Goal: Information Seeking & Learning: Learn about a topic

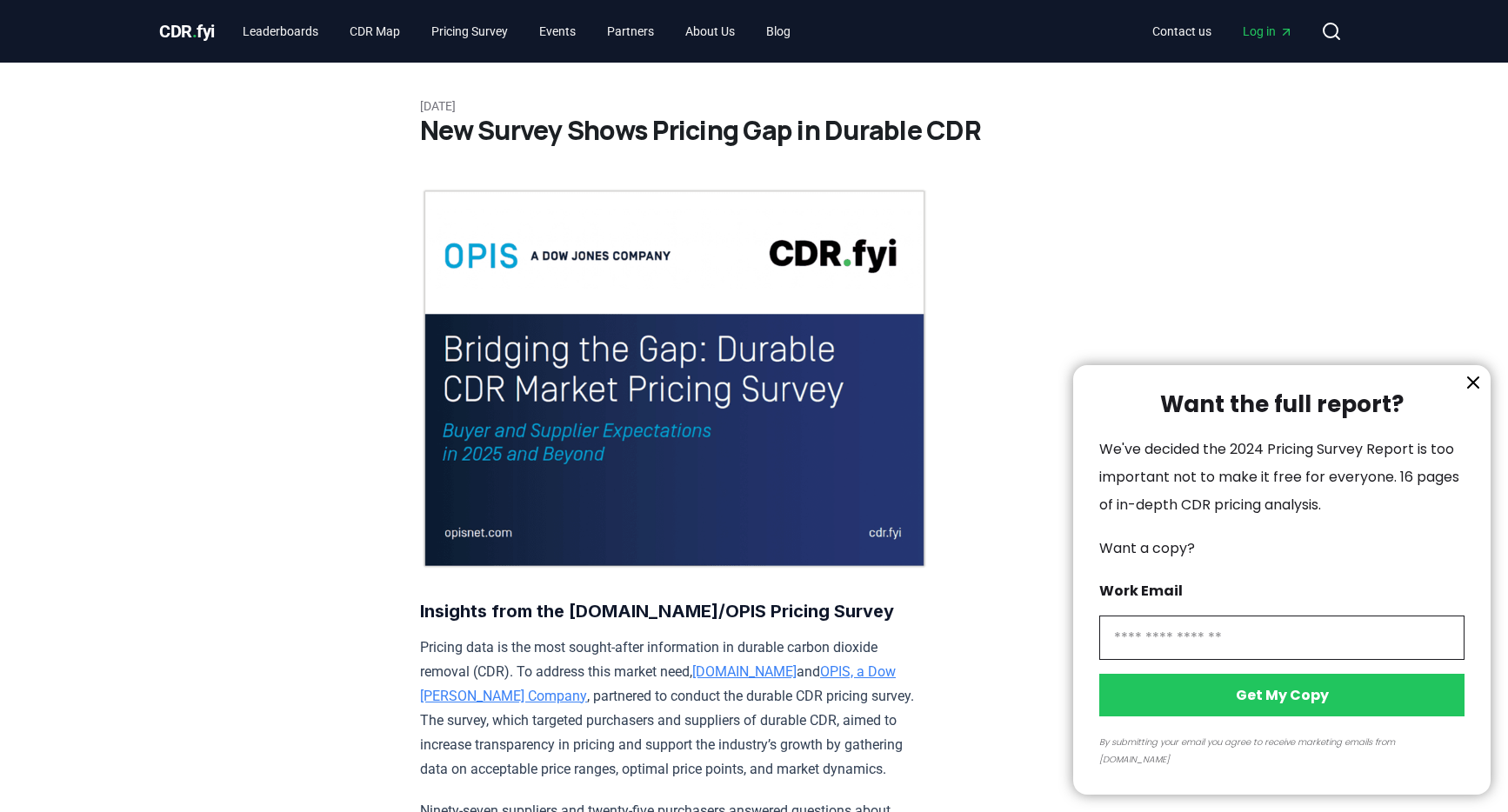
click at [487, 34] on div at bounding box center [754, 406] width 1508 height 812
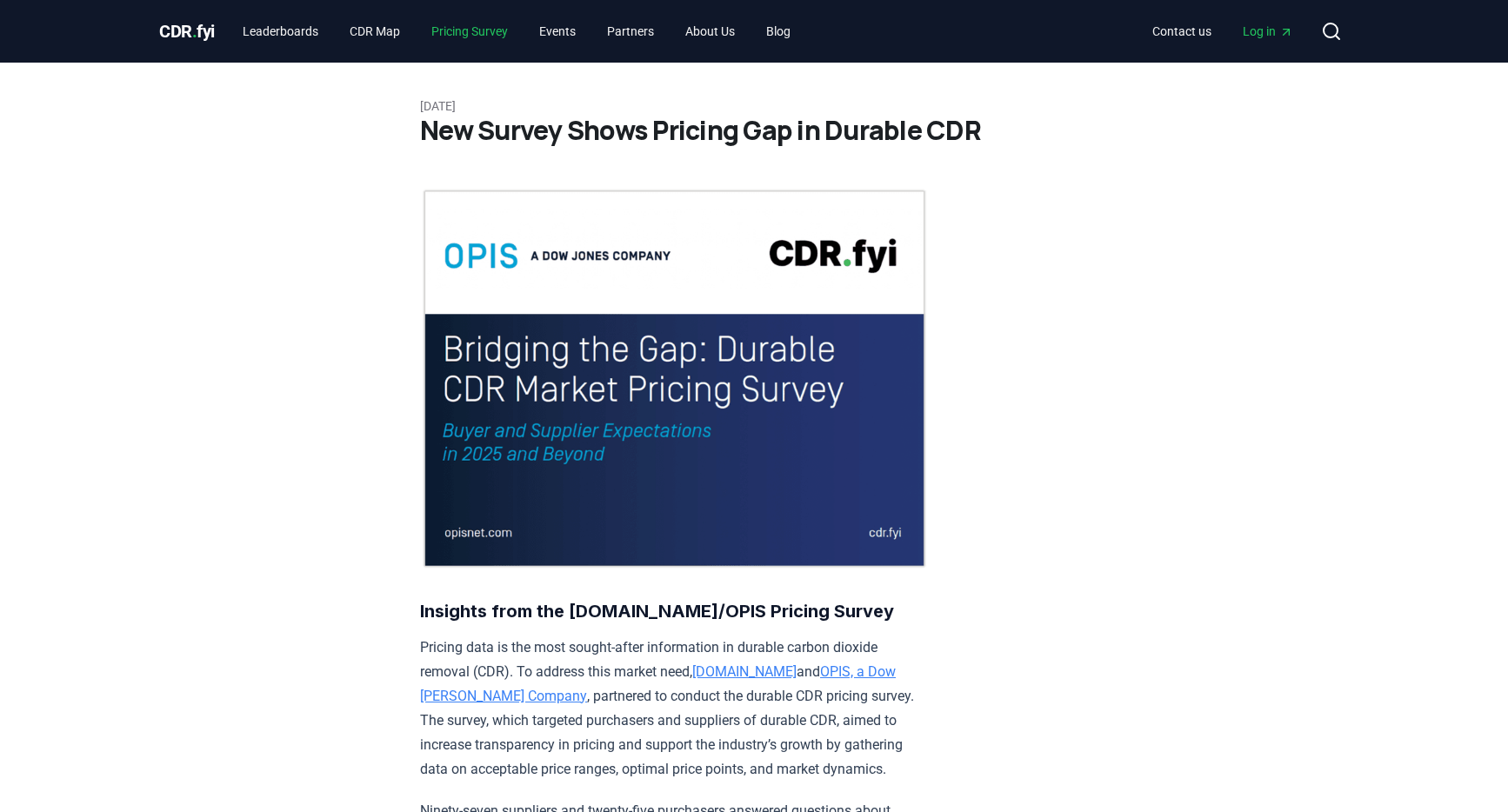
click at [487, 34] on link "Pricing Survey" at bounding box center [469, 31] width 105 height 31
click at [491, 23] on link "Pricing Survey" at bounding box center [469, 31] width 105 height 31
click at [583, 25] on link "Events" at bounding box center [558, 31] width 65 height 31
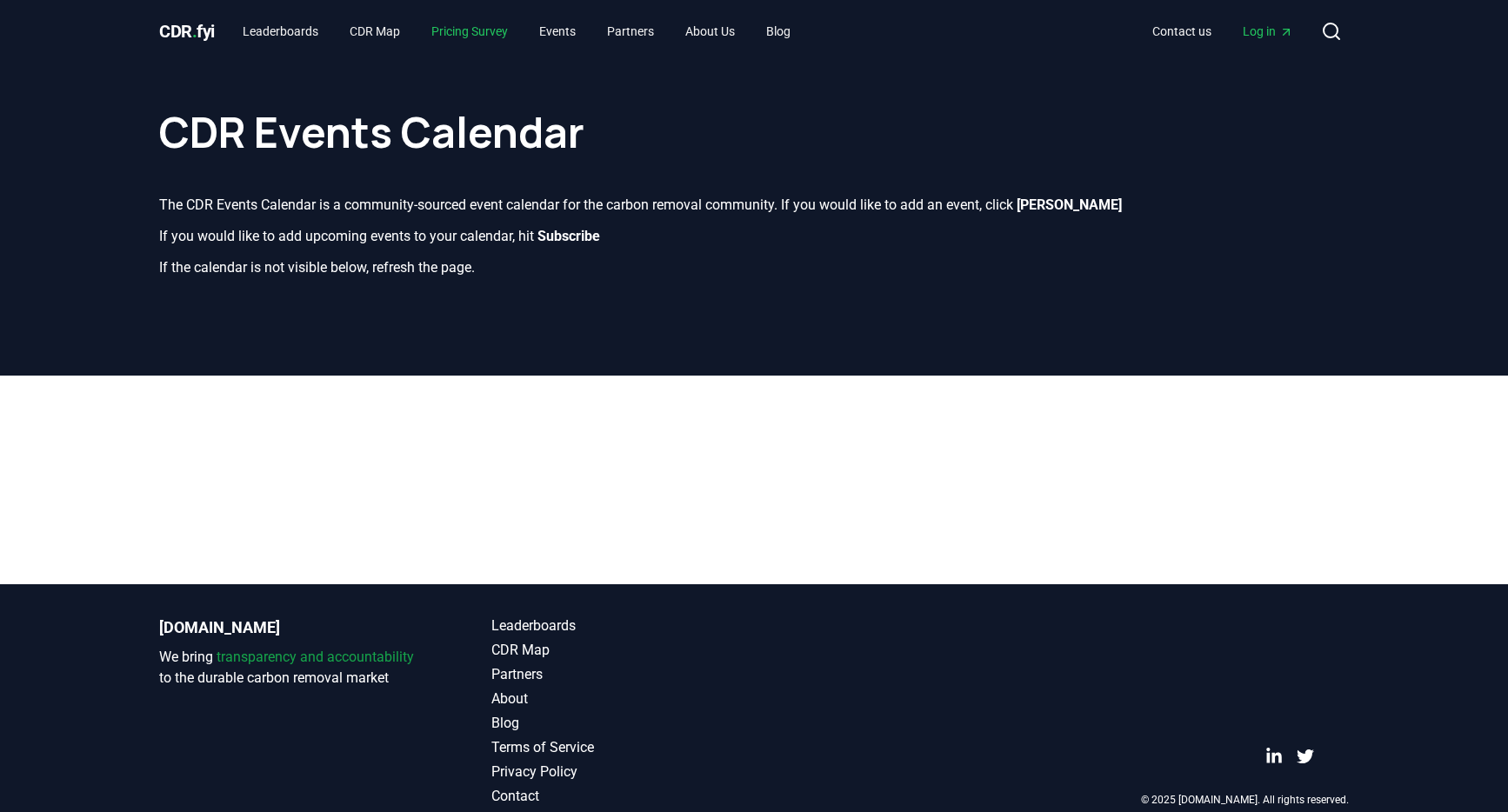
click at [485, 36] on link "Pricing Survey" at bounding box center [469, 31] width 105 height 31
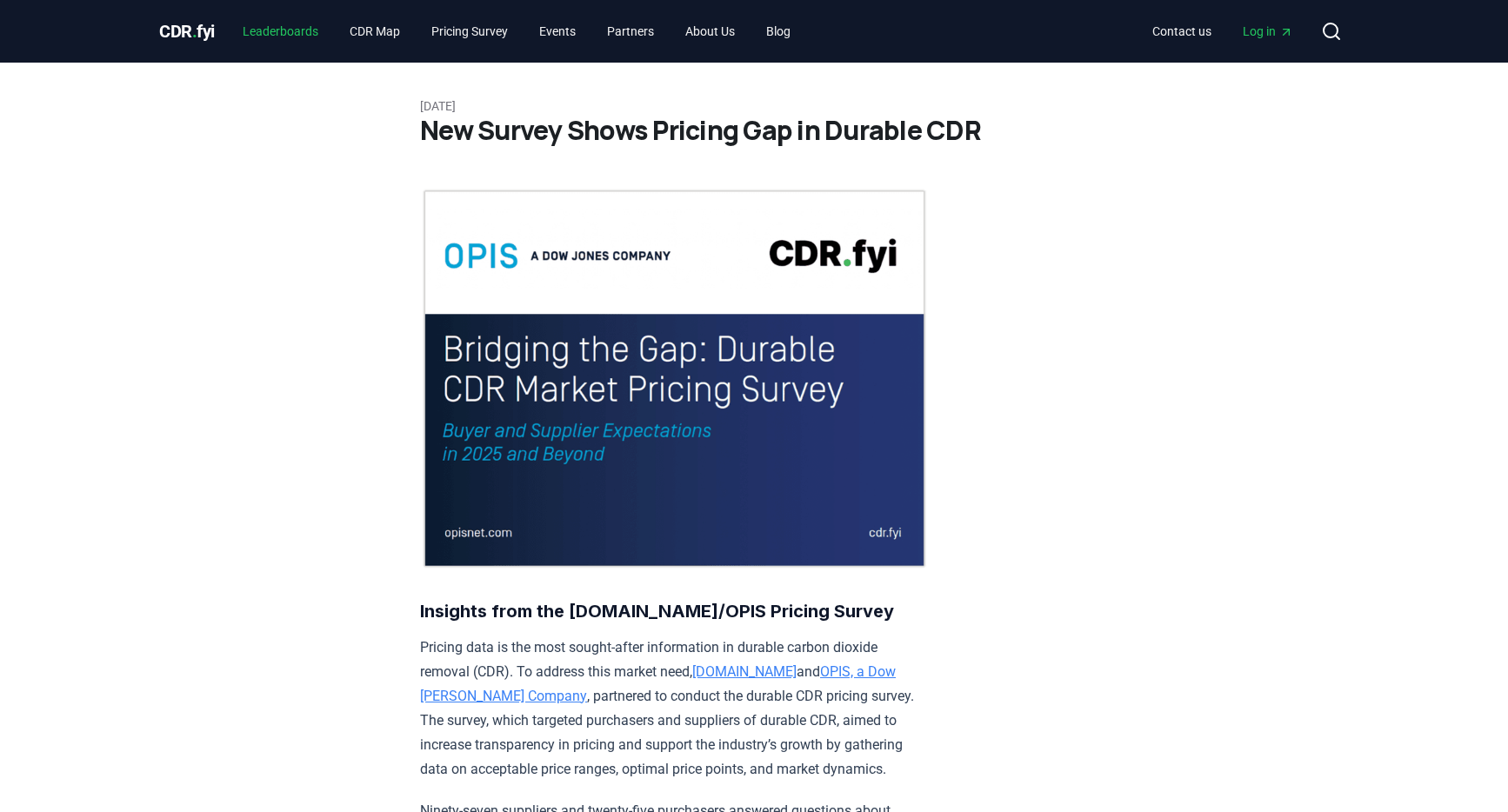
click at [265, 35] on link "Leaderboards" at bounding box center [280, 31] width 104 height 31
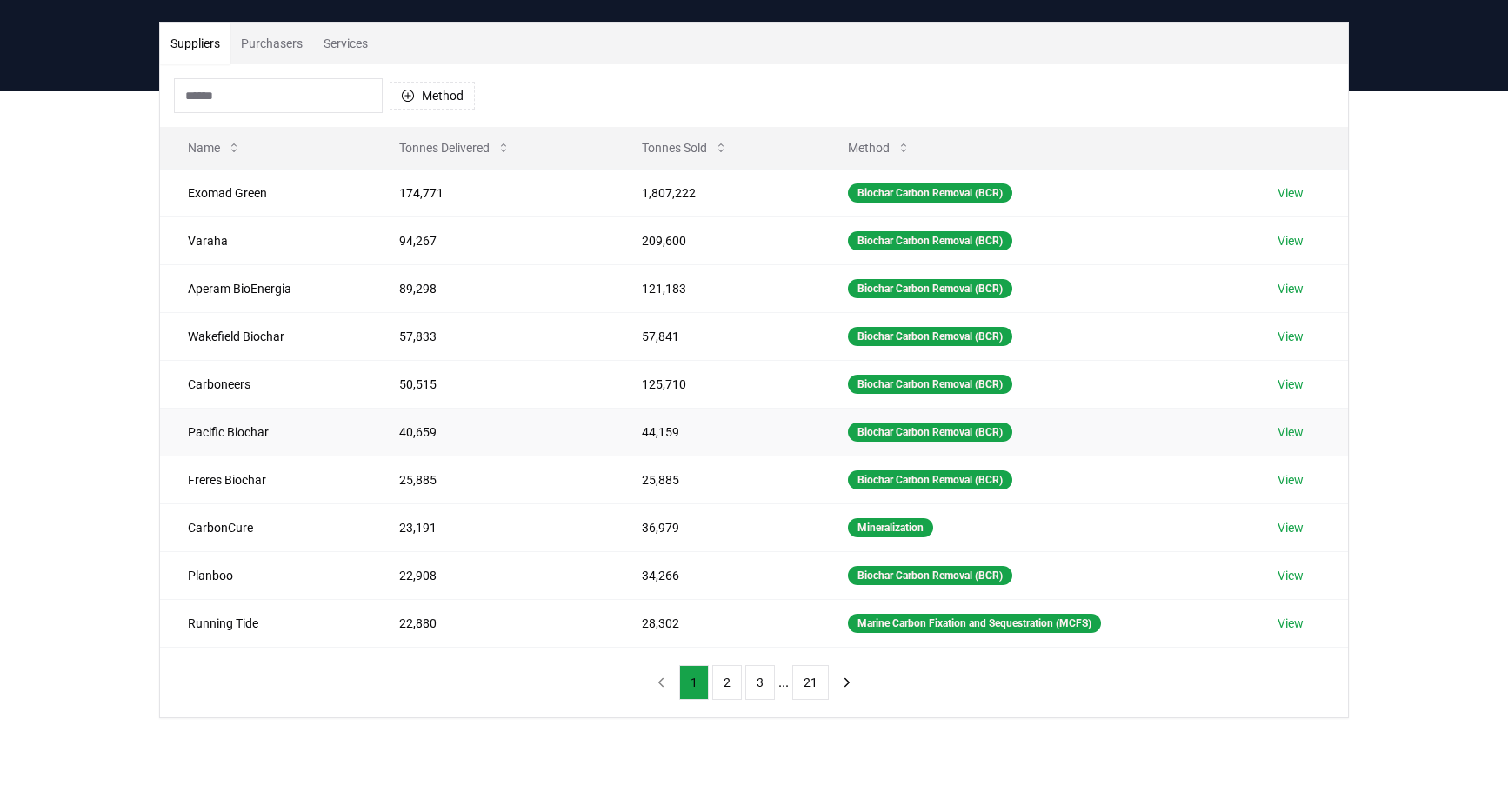
scroll to position [112, 0]
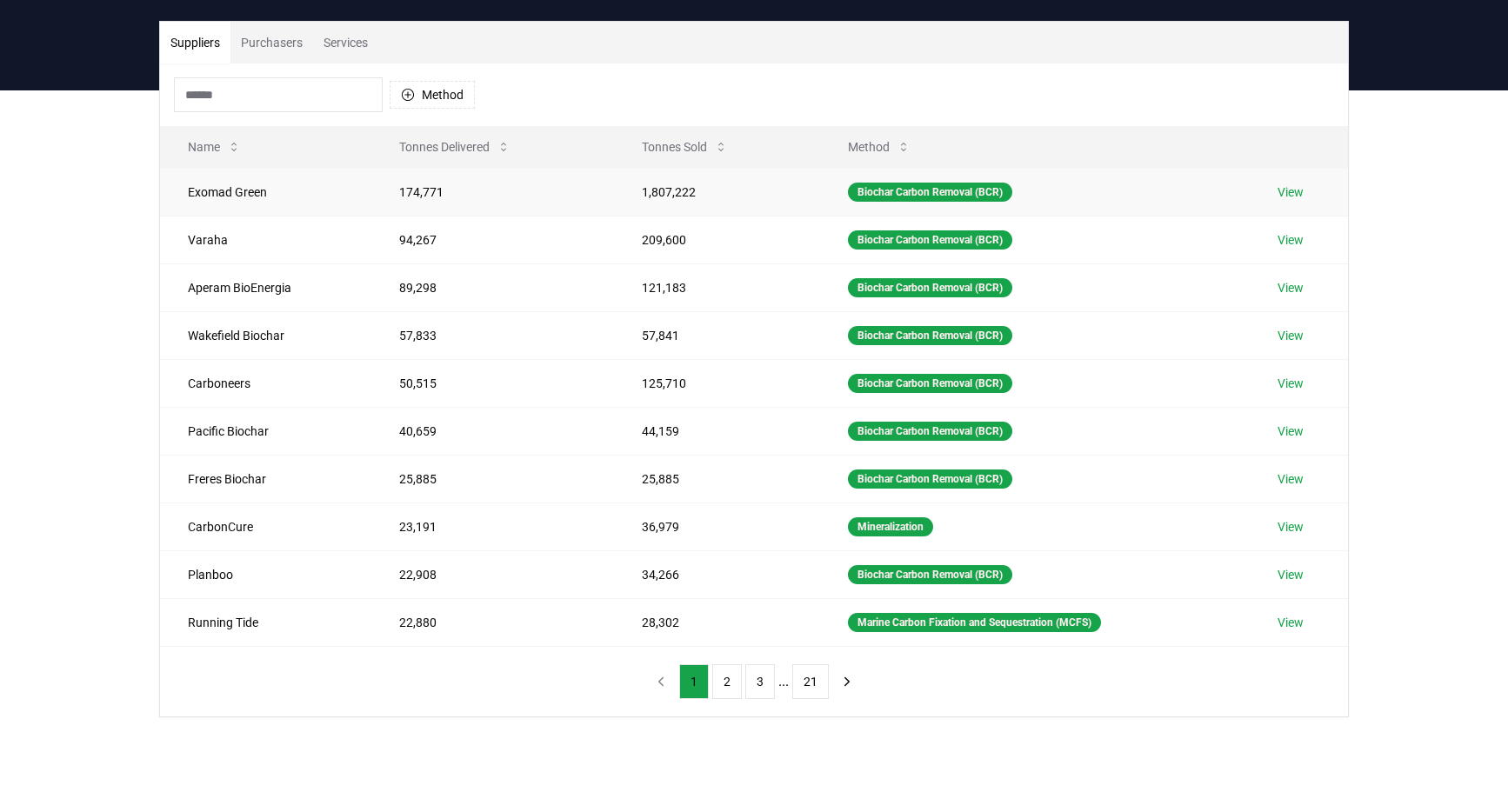
click at [538, 190] on td "174,771" at bounding box center [493, 191] width 243 height 48
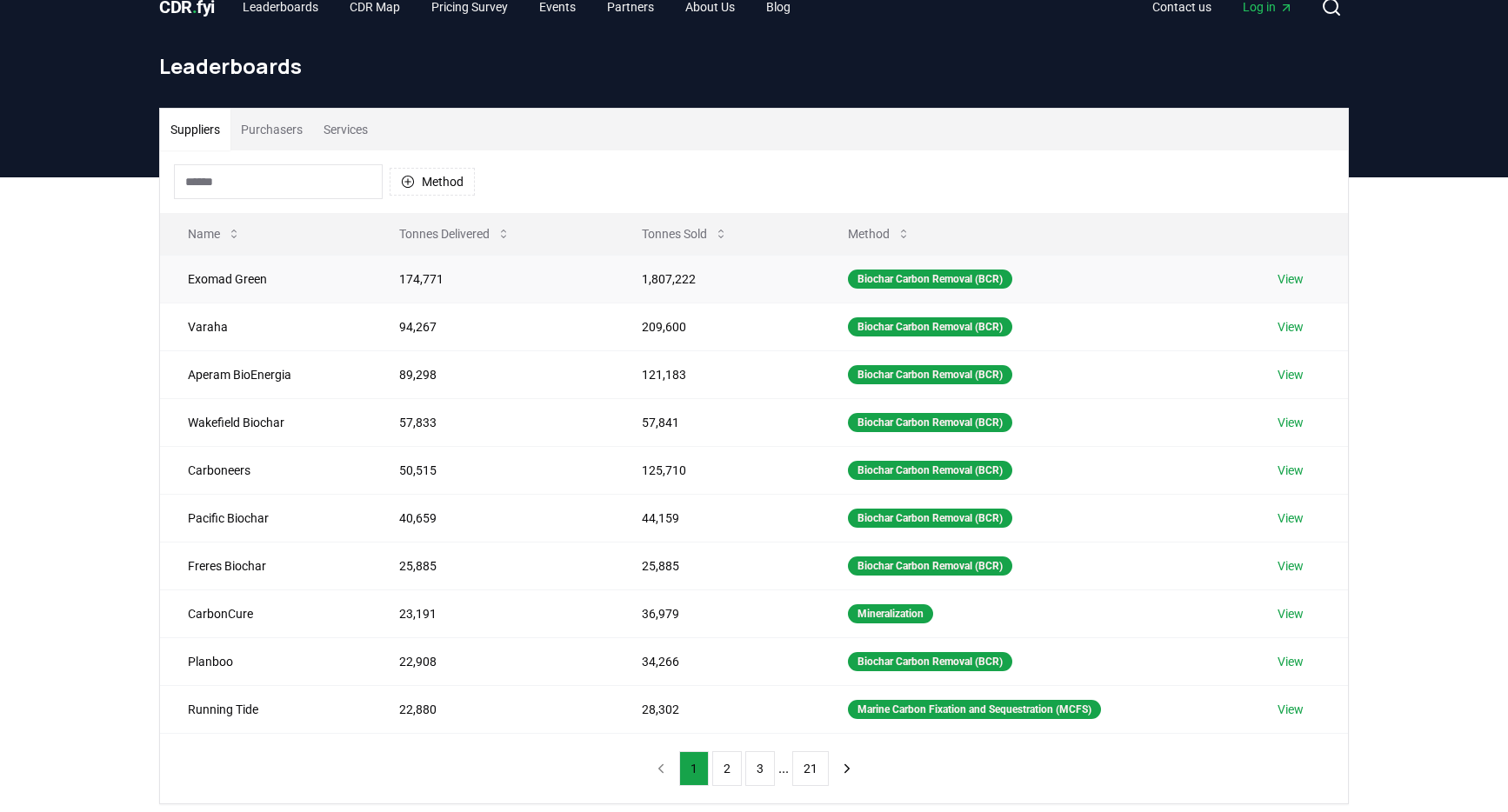
scroll to position [0, 0]
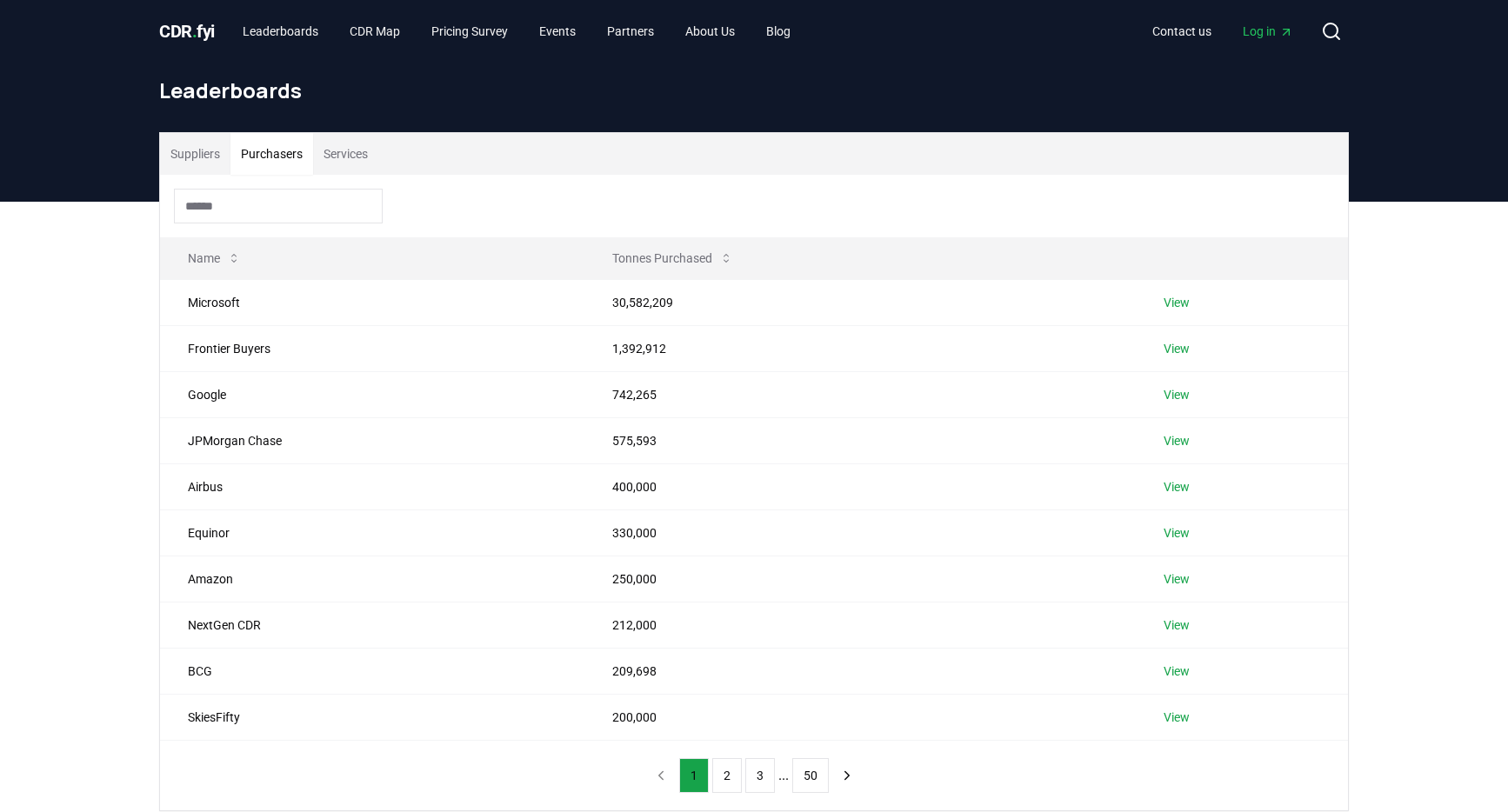
click at [256, 156] on button "Purchasers" at bounding box center [271, 154] width 82 height 42
click at [622, 358] on td "1,392,912" at bounding box center [861, 348] width 553 height 46
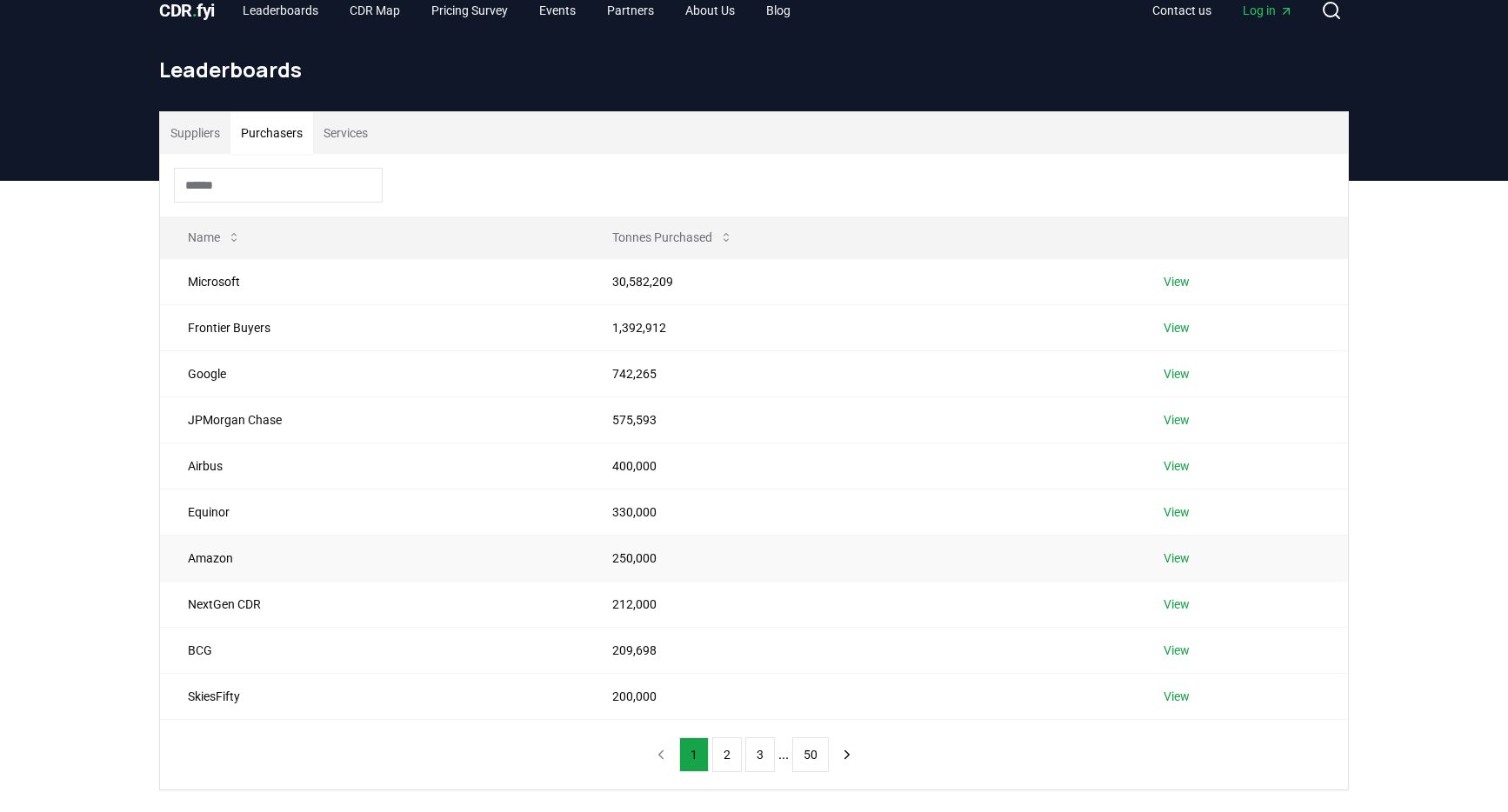
scroll to position [20, 0]
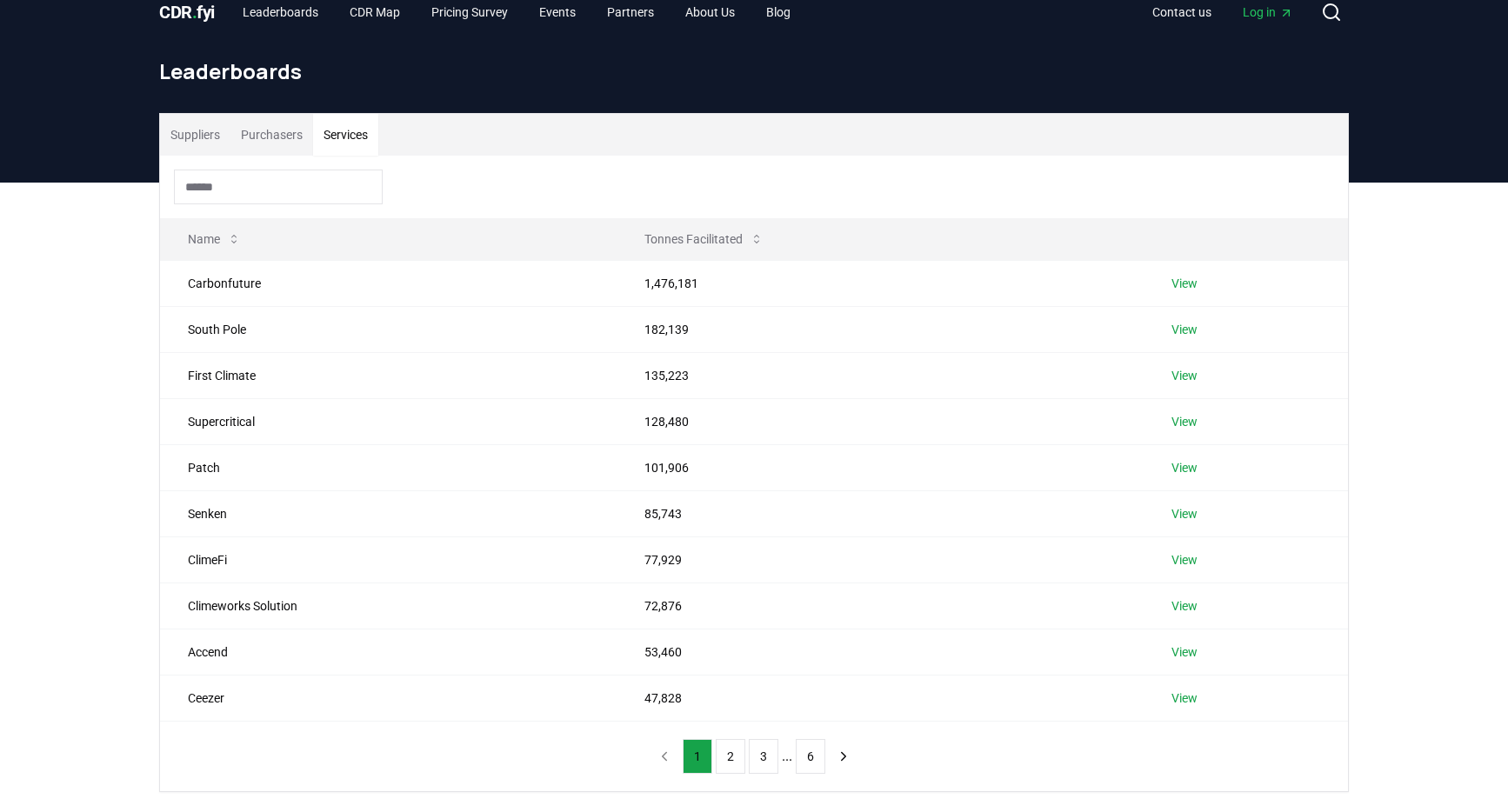
click at [353, 143] on button "Services" at bounding box center [346, 134] width 66 height 42
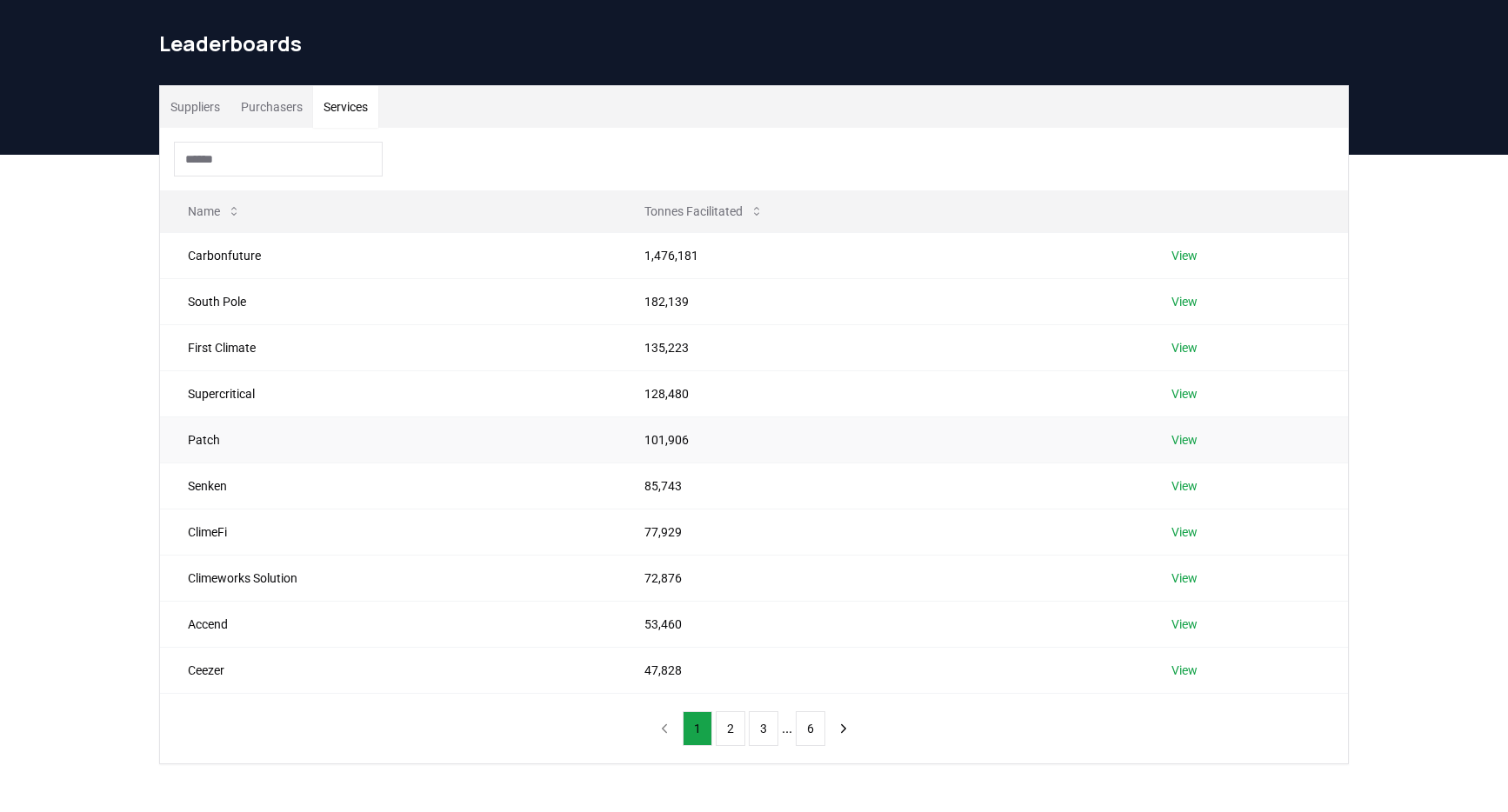
scroll to position [54, 0]
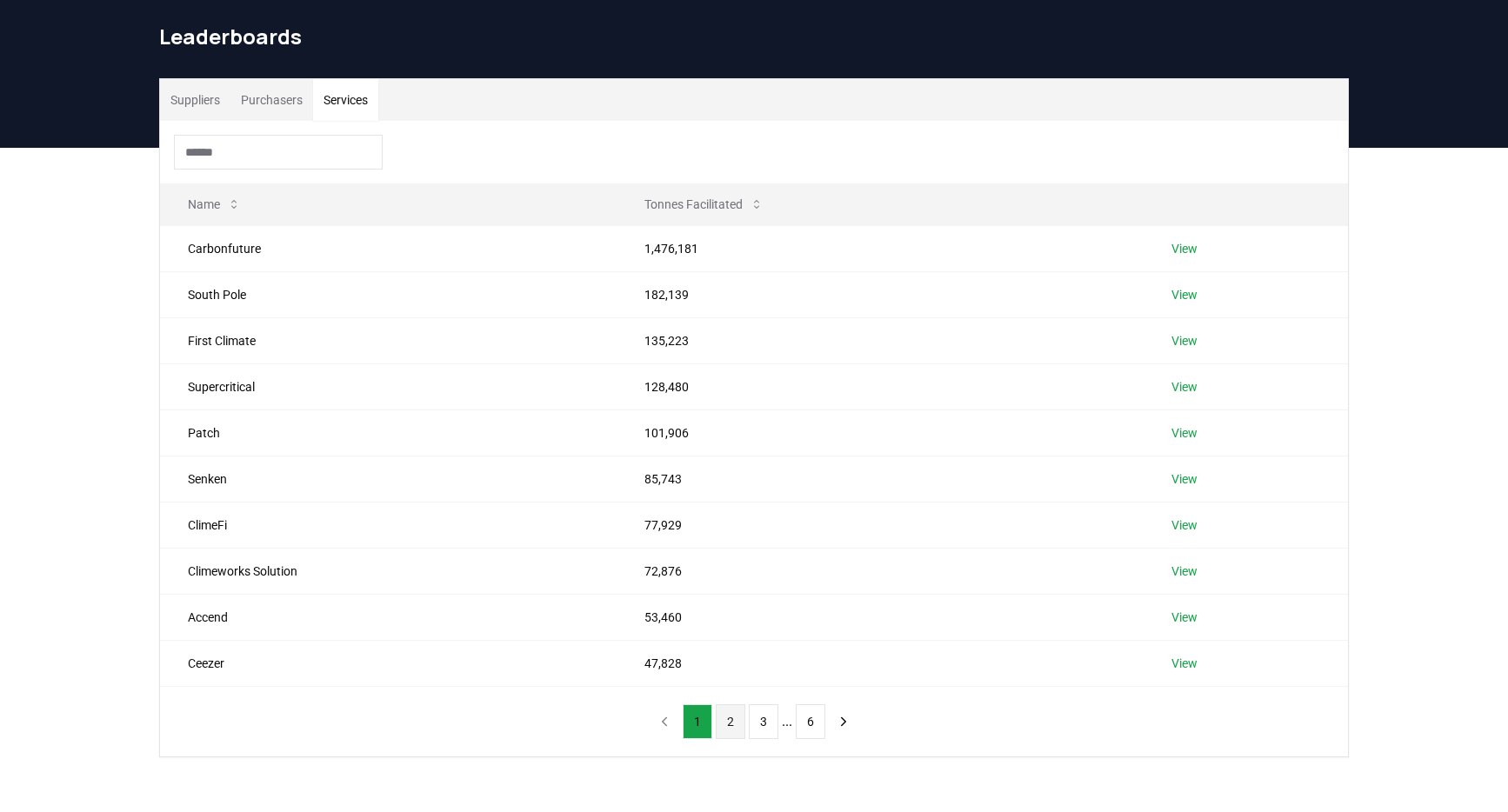
click at [739, 718] on button "2" at bounding box center [731, 722] width 29 height 35
click at [1192, 516] on link "View" at bounding box center [1187, 525] width 26 height 18
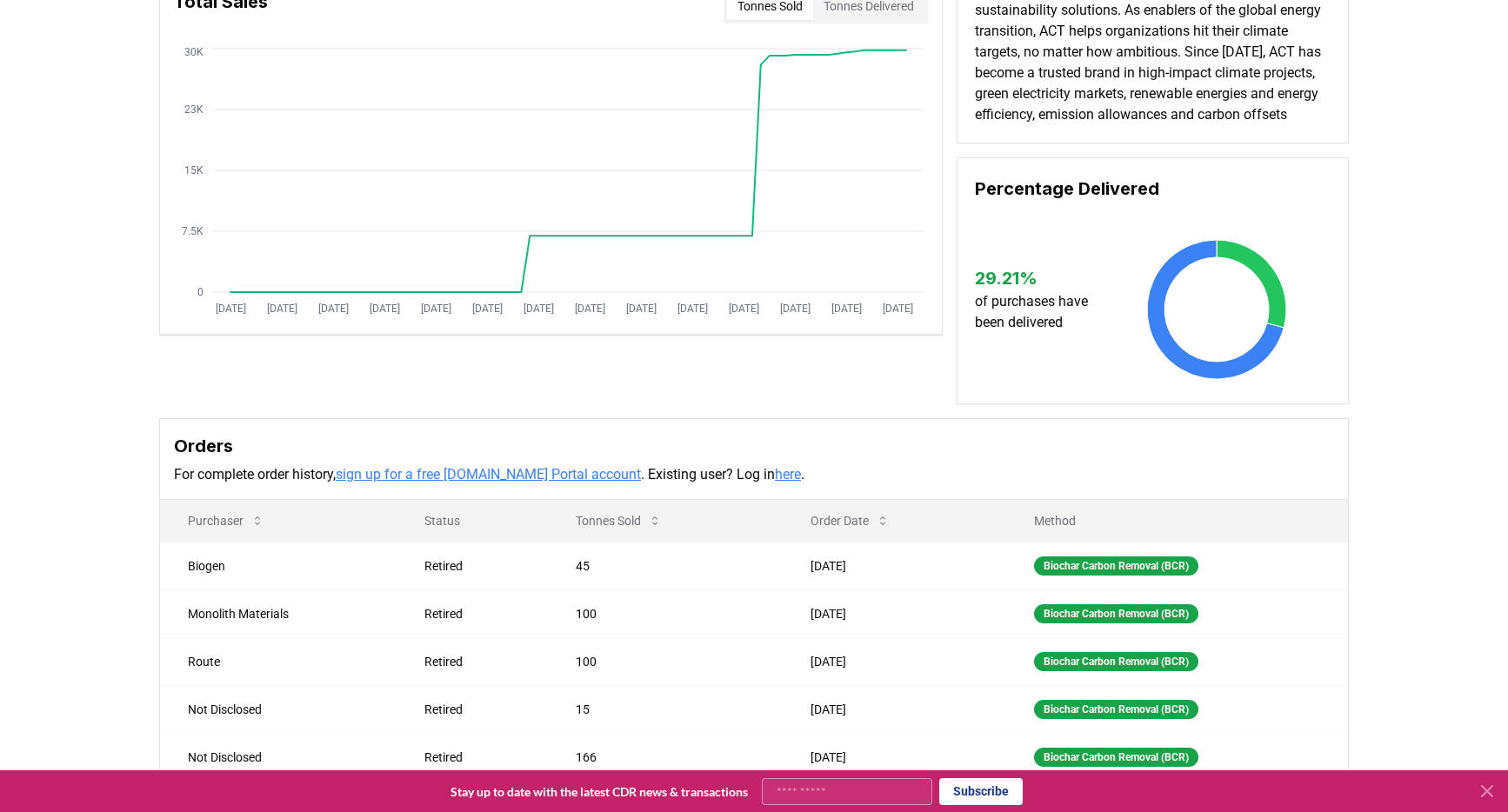
scroll to position [64, 0]
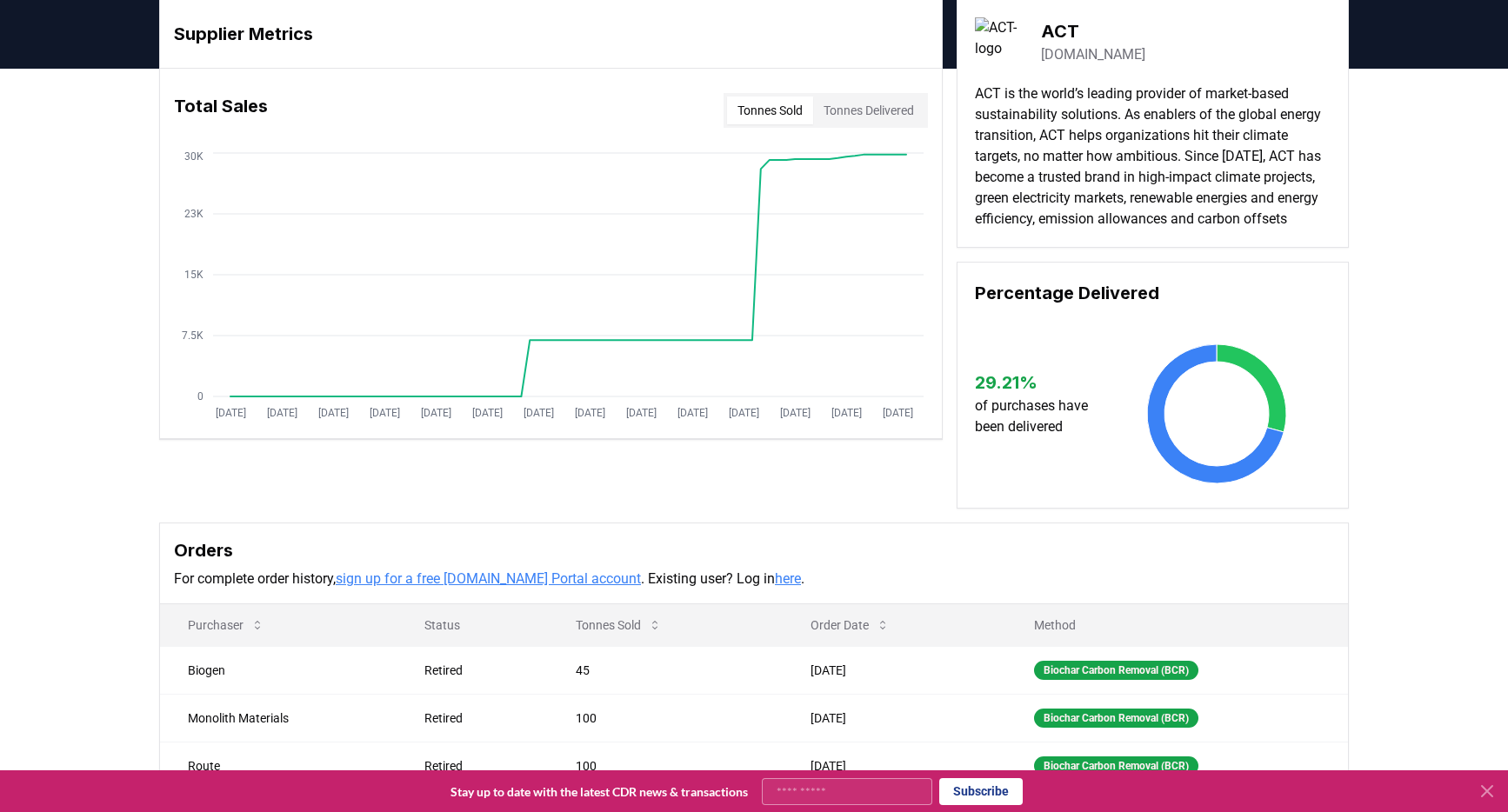
click at [1084, 306] on h3 "Percentage Delivered" at bounding box center [1152, 293] width 356 height 26
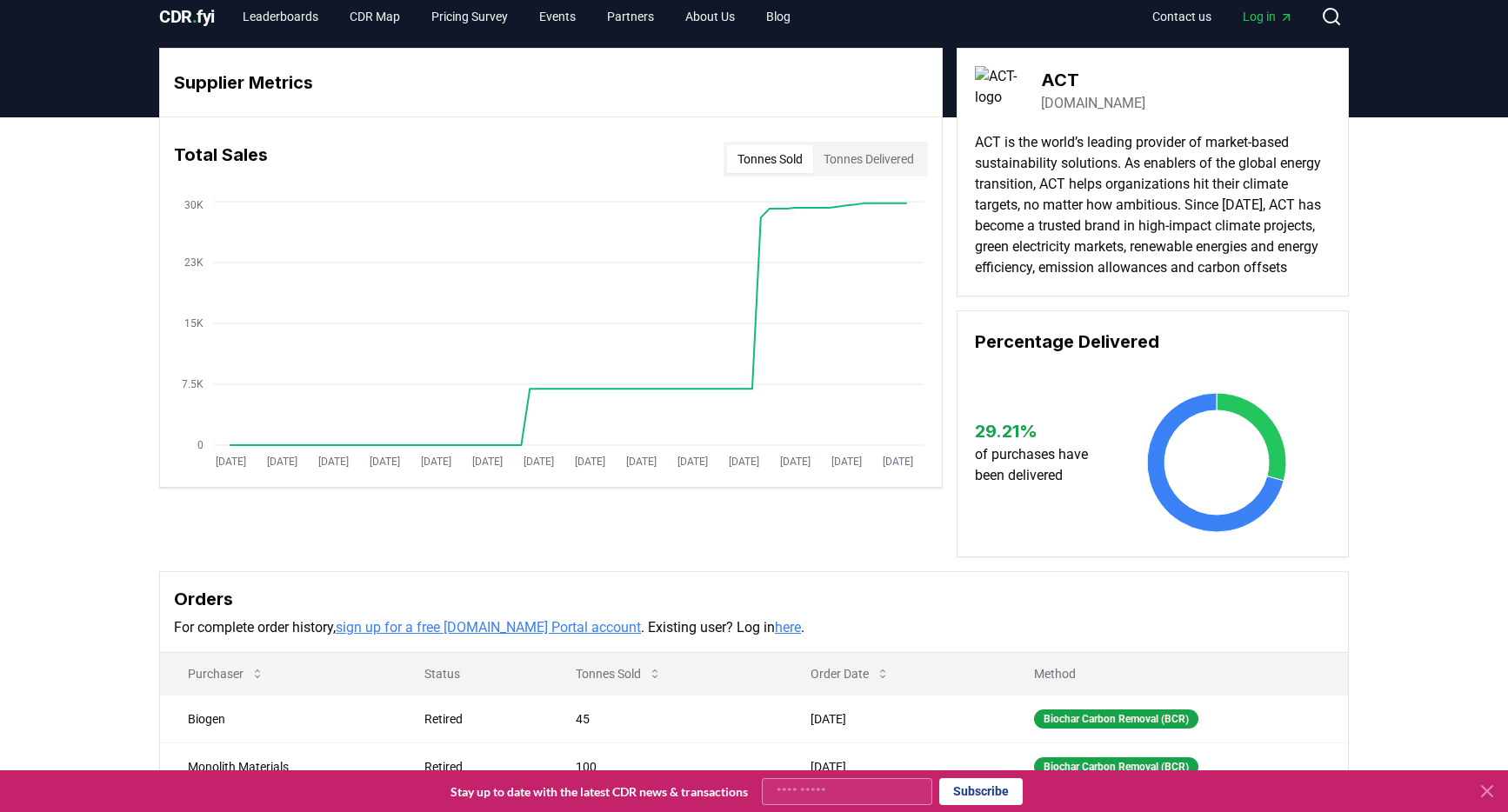
scroll to position [0, 0]
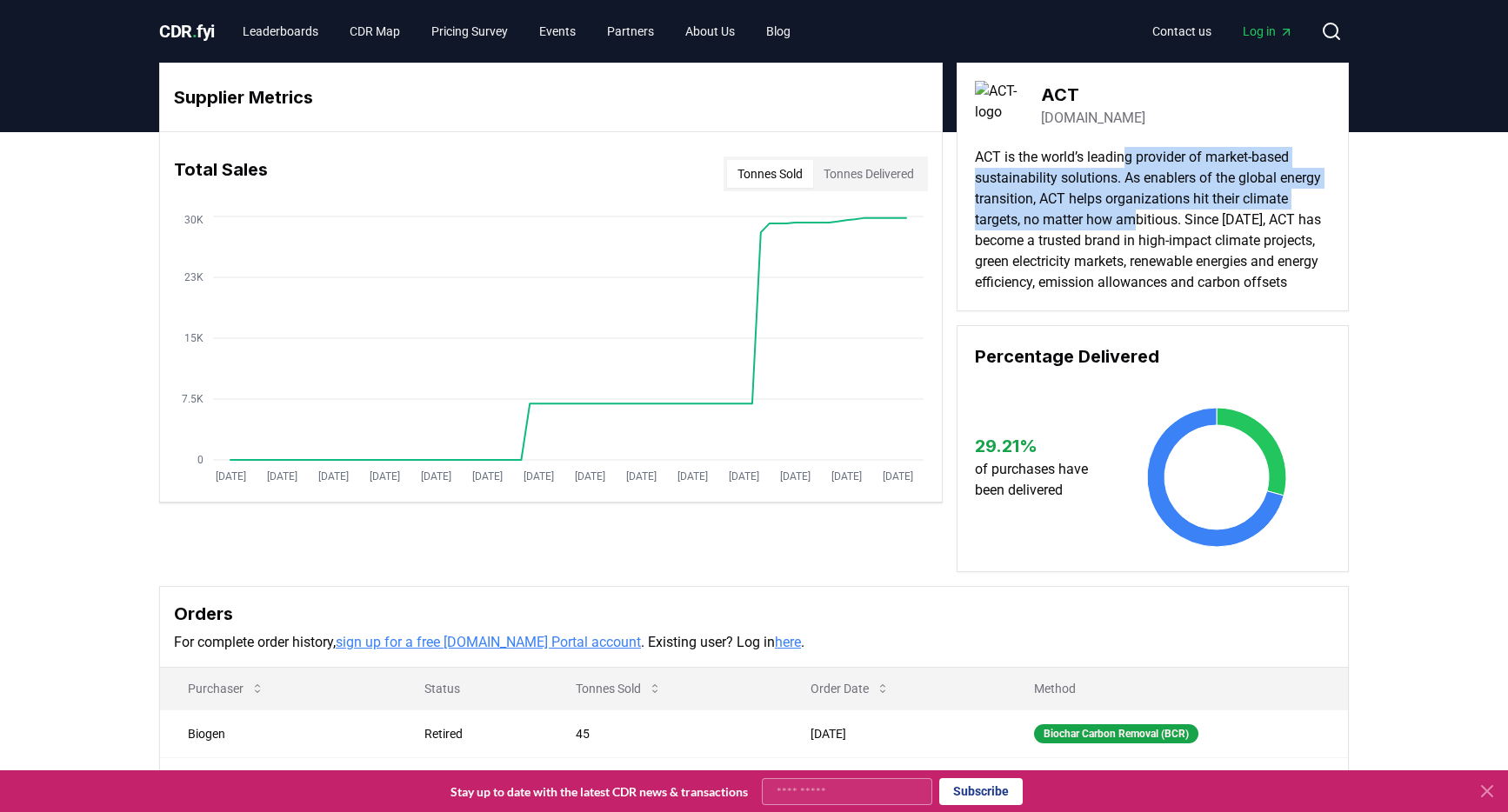
drag, startPoint x: 1133, startPoint y: 155, endPoint x: 1141, endPoint y: 215, distance: 60.5
click at [1139, 214] on p "ACT is the world’s leading provider of market-based sustainability solutions. A…" at bounding box center [1152, 219] width 356 height 146
click at [1141, 215] on p "ACT is the world’s leading provider of market-based sustainability solutions. A…" at bounding box center [1152, 219] width 356 height 146
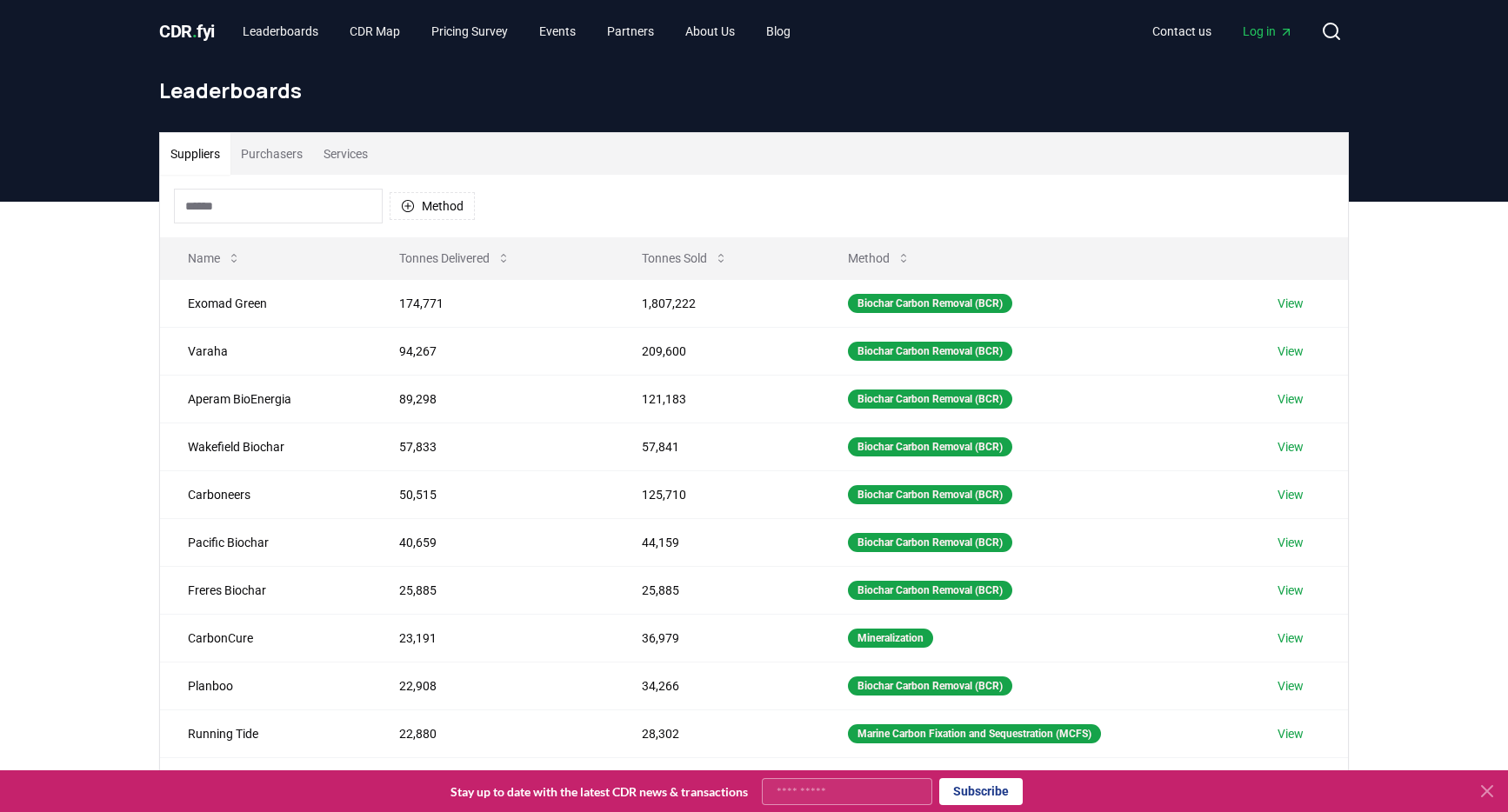
click at [283, 162] on button "Purchasers" at bounding box center [271, 154] width 82 height 42
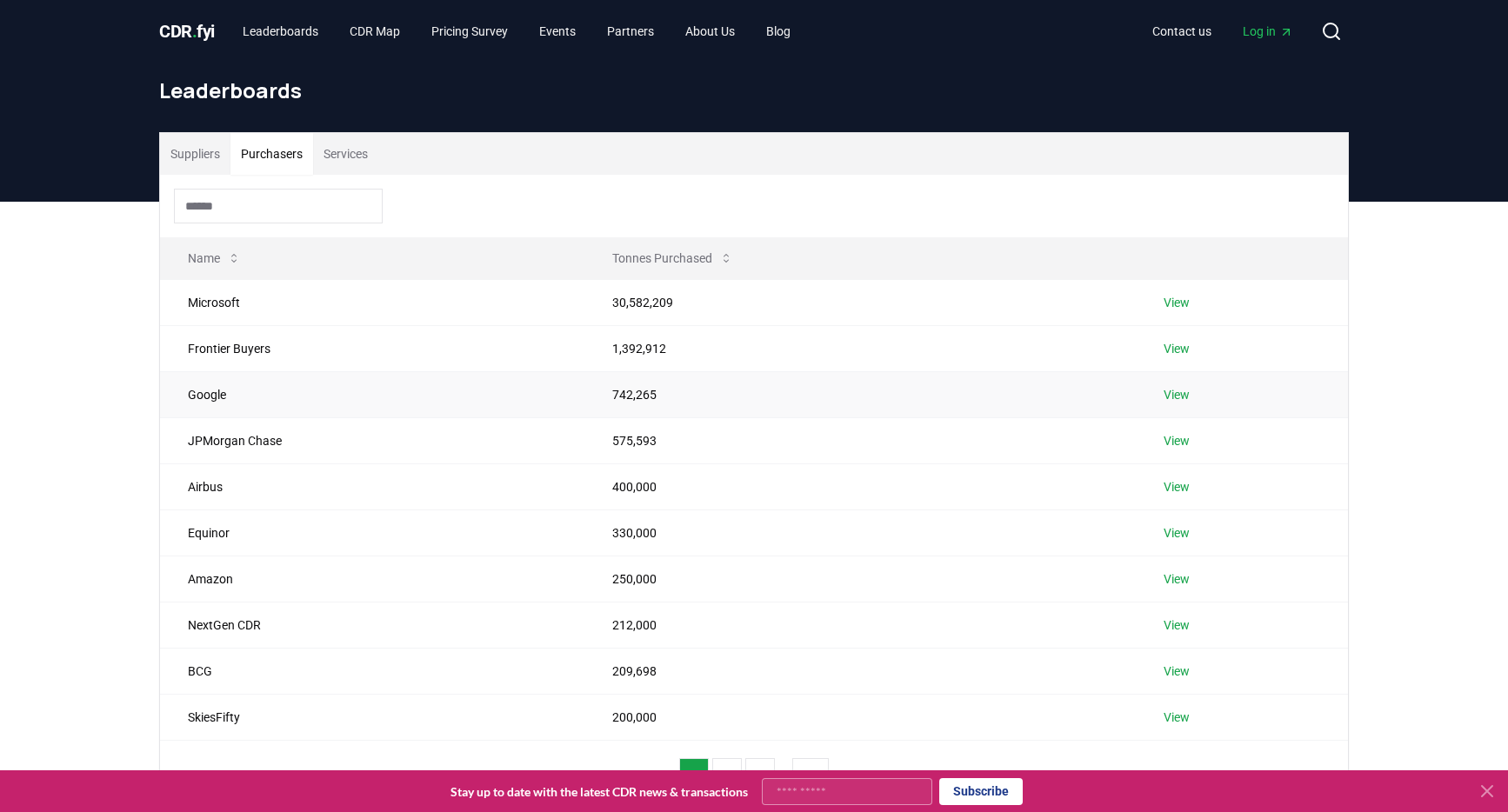
click at [1109, 415] on tr "Google 742,265 View" at bounding box center [754, 394] width 1189 height 46
click at [1165, 300] on link "View" at bounding box center [1177, 303] width 26 height 18
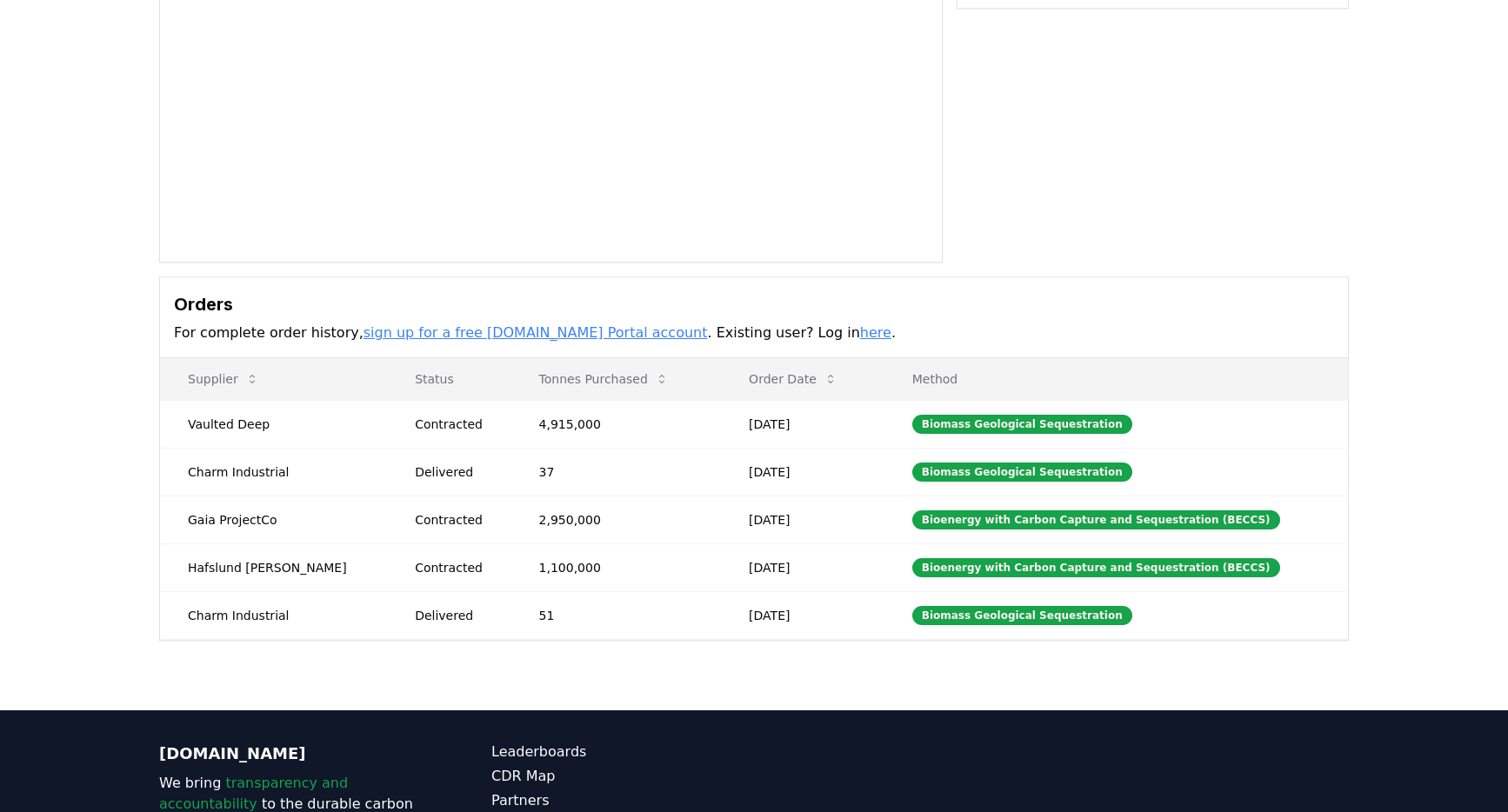
scroll to position [263, 0]
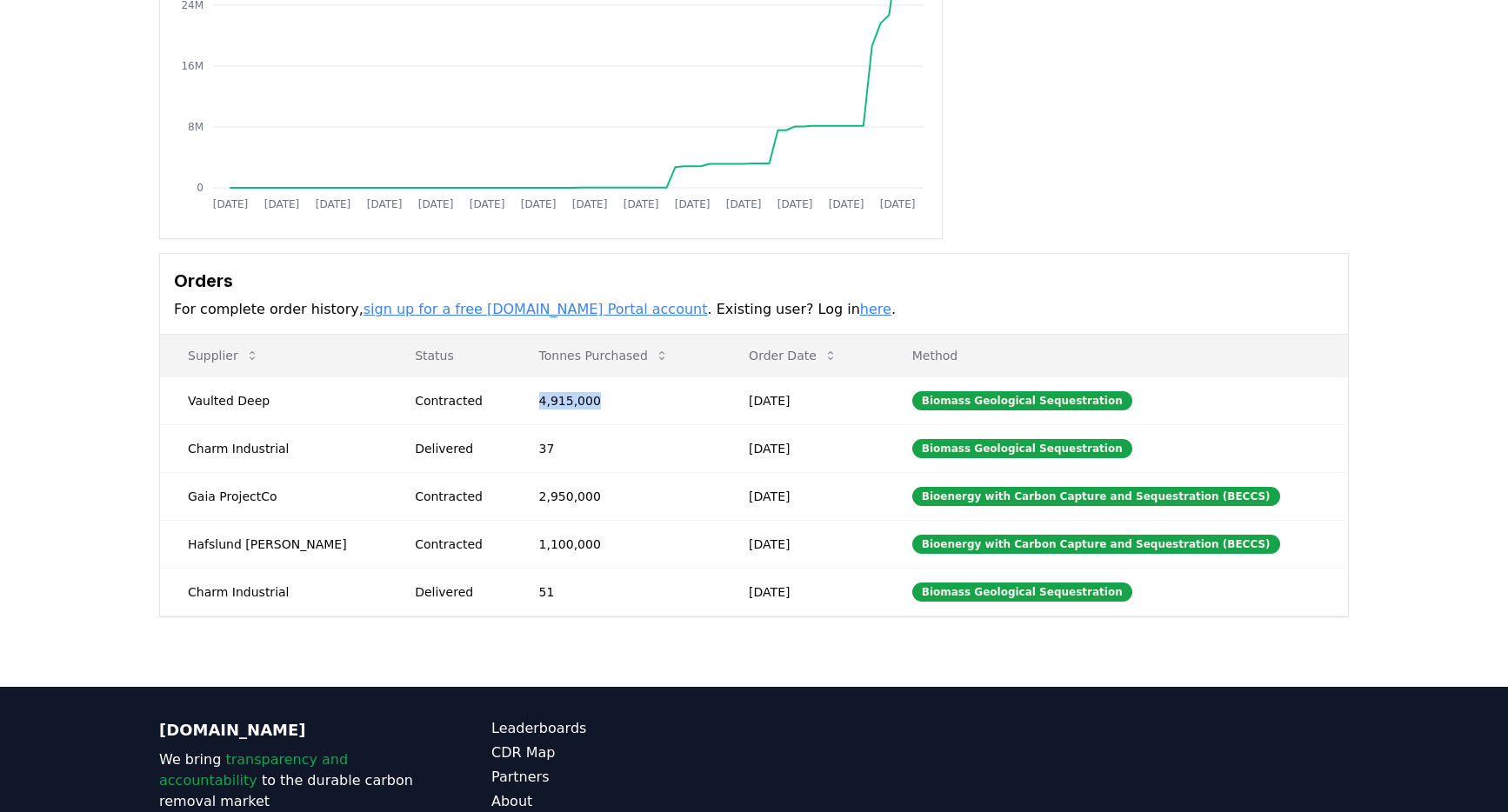
click at [515, 397] on td "4,915,000" at bounding box center [616, 400] width 211 height 48
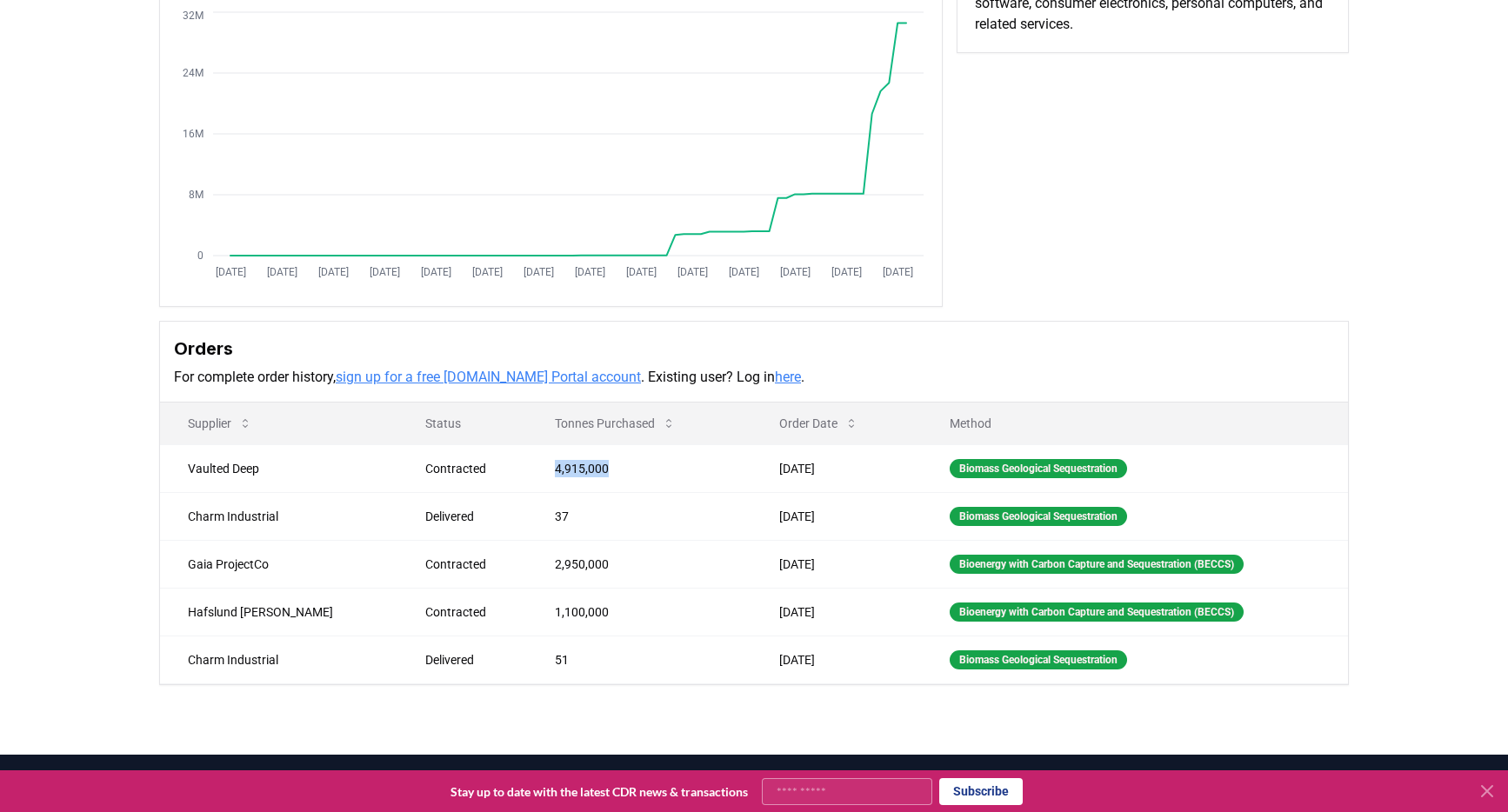
scroll to position [202, 0]
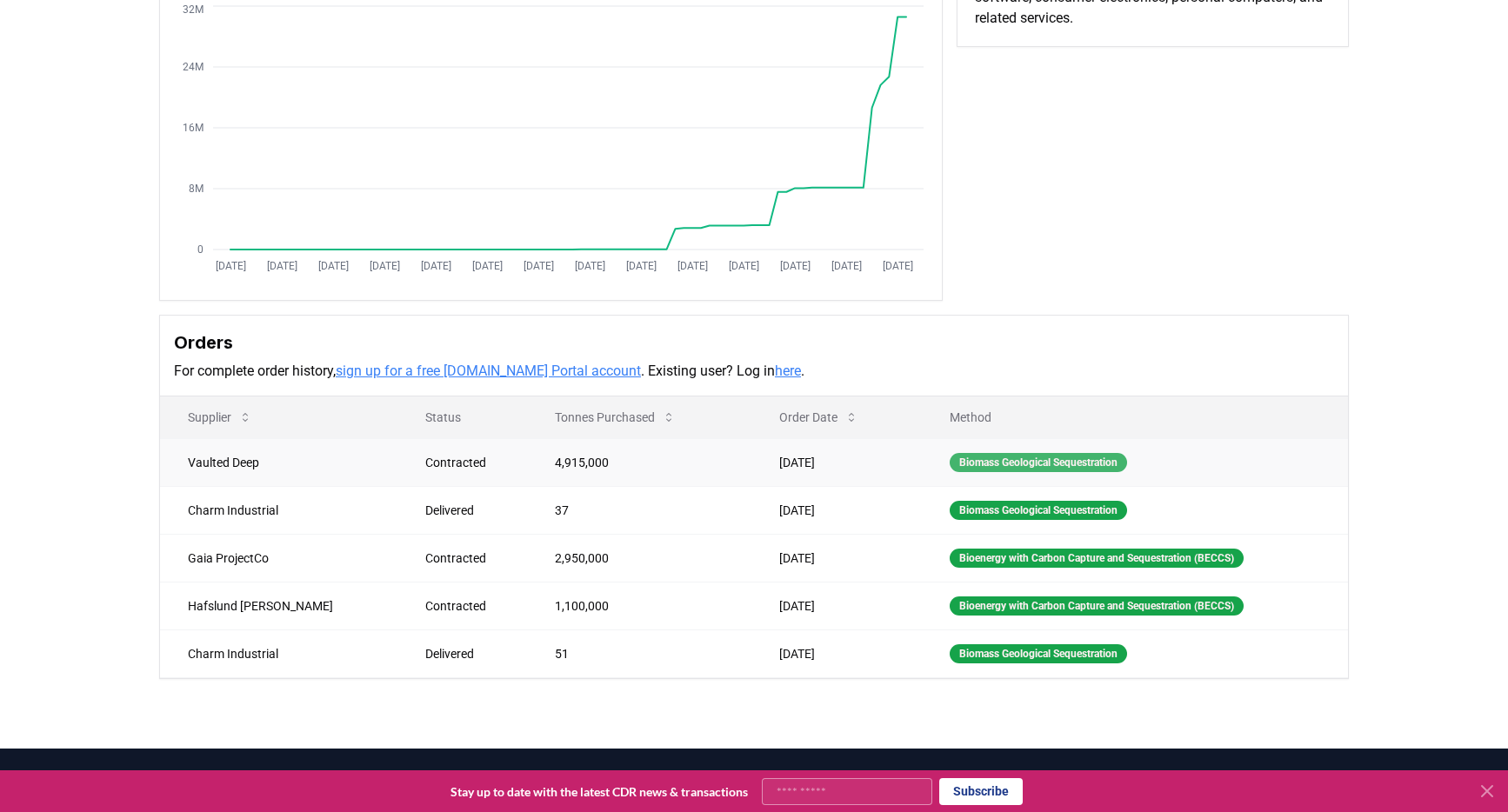
click at [997, 467] on div "Biomass Geological Sequestration" at bounding box center [1038, 462] width 177 height 20
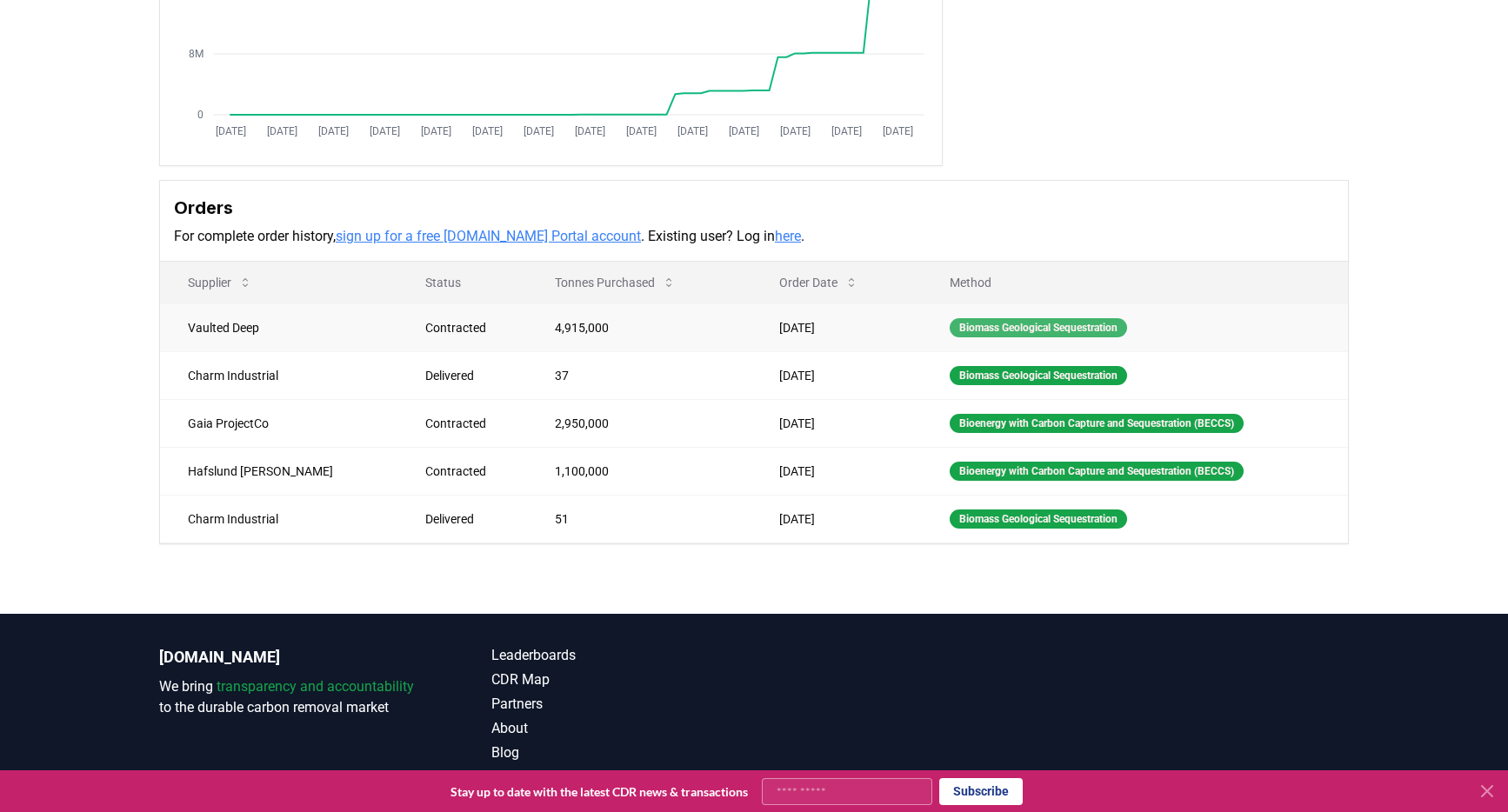
scroll to position [392, 0]
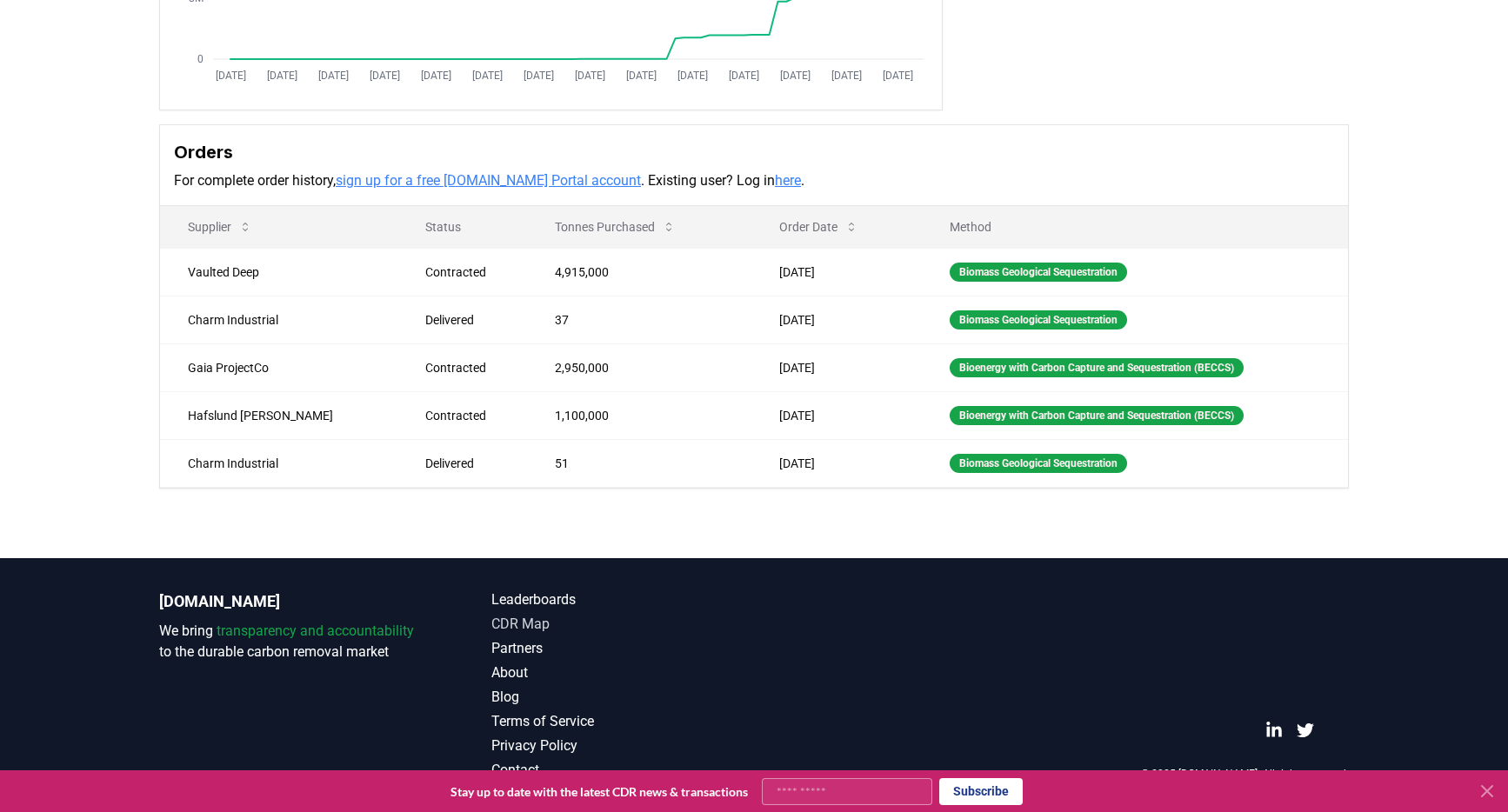
click at [526, 619] on link "CDR Map" at bounding box center [623, 624] width 263 height 21
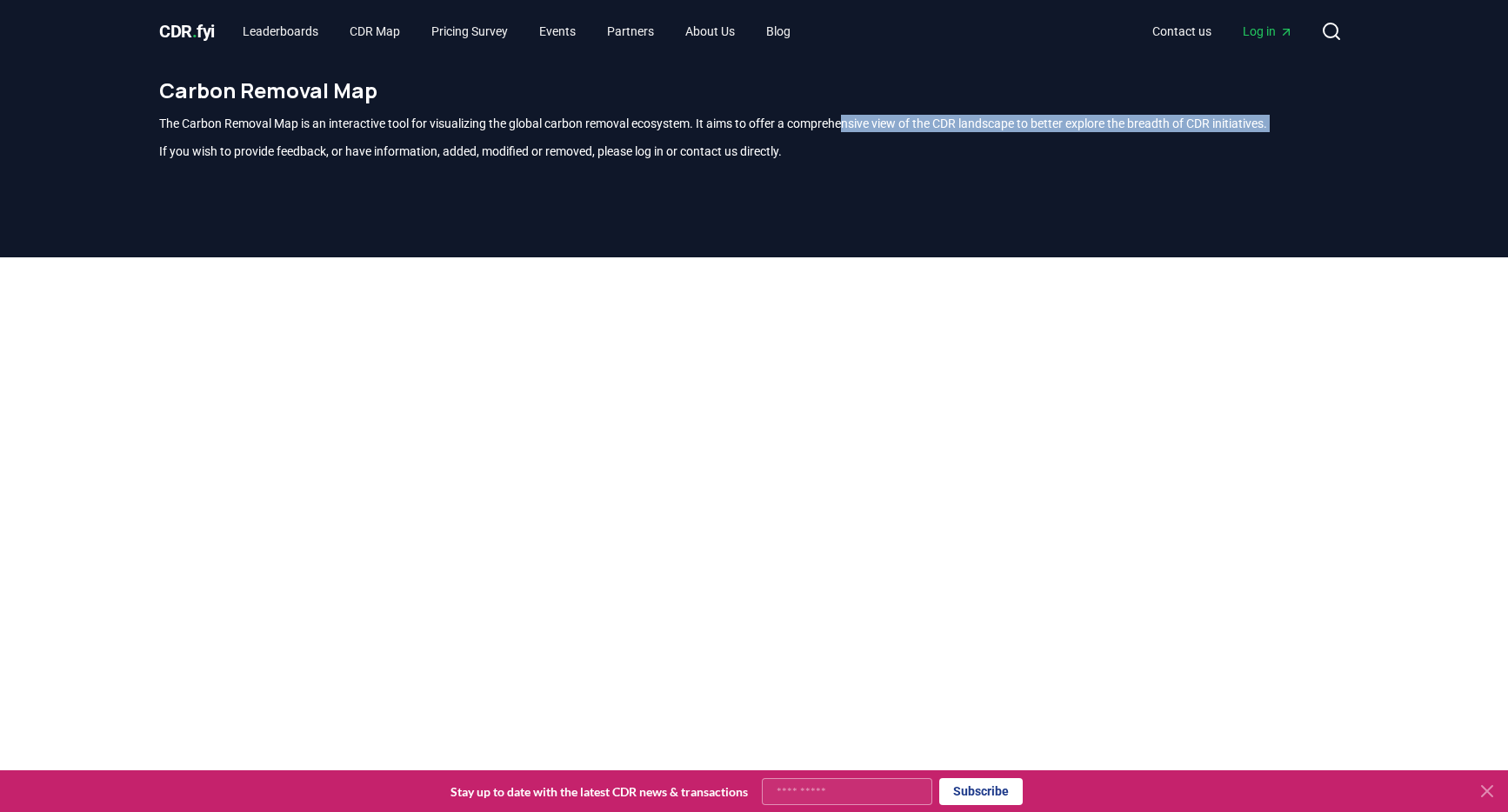
drag, startPoint x: 868, startPoint y: 120, endPoint x: 878, endPoint y: 143, distance: 25.1
click at [878, 143] on div "The Carbon Removal Map is an interactive tool for visualizing the global carbon…" at bounding box center [754, 137] width 1190 height 45
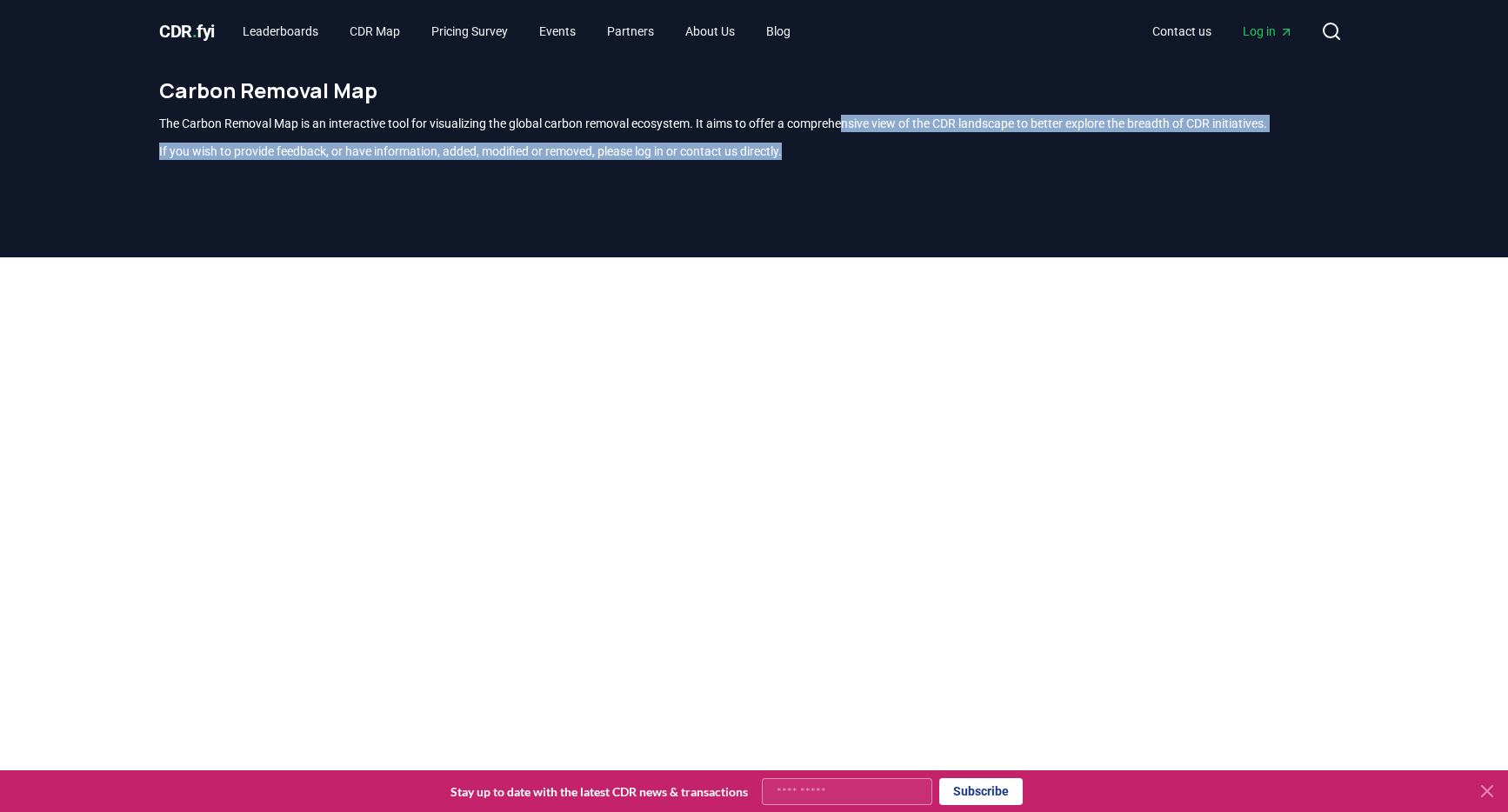
click at [869, 116] on p "The Carbon Removal Map is an interactive tool for visualizing the global carbon…" at bounding box center [754, 123] width 1190 height 18
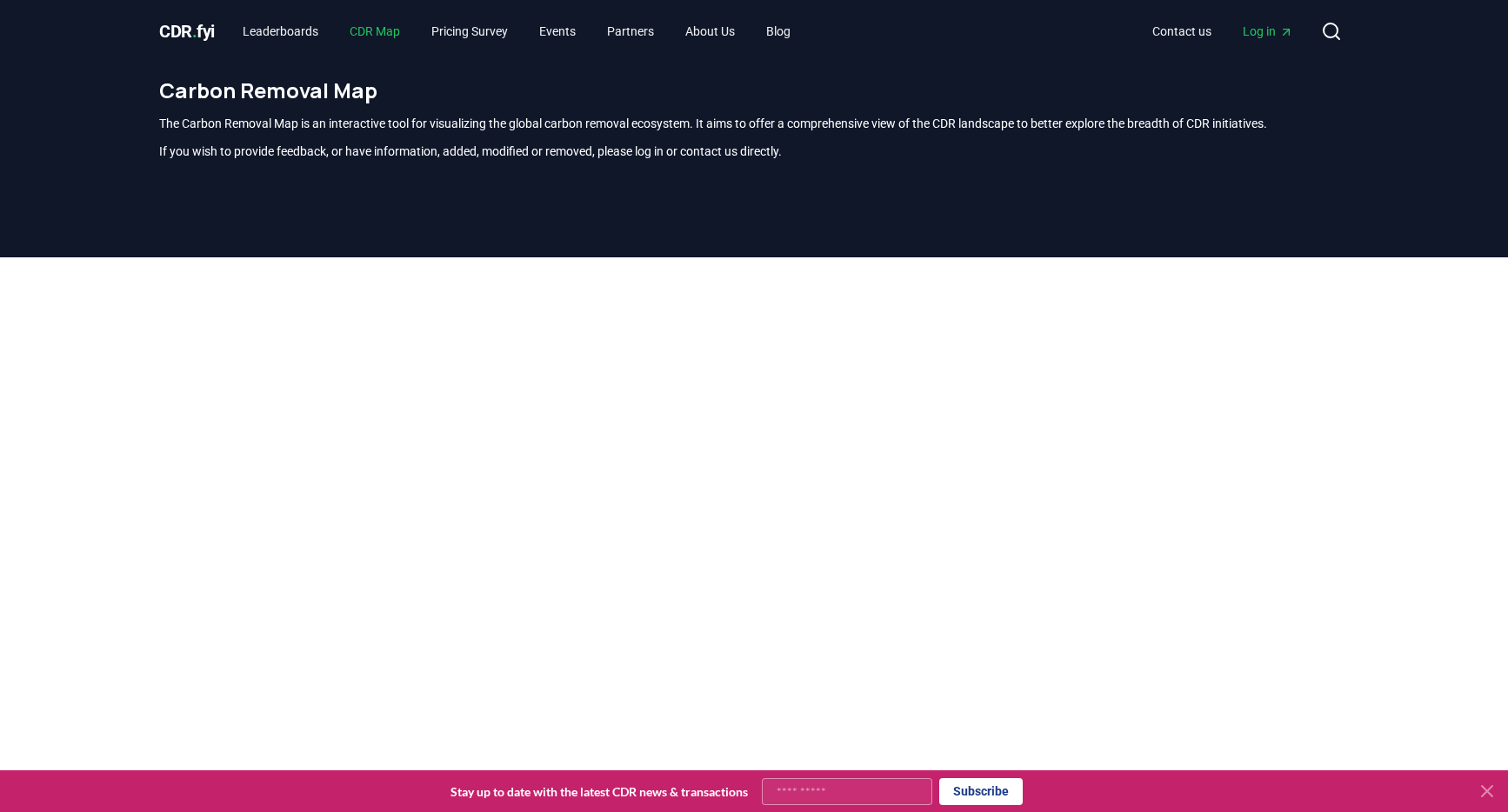
click at [364, 38] on link "CDR Map" at bounding box center [375, 31] width 78 height 31
click at [280, 35] on link "Leaderboards" at bounding box center [280, 31] width 104 height 31
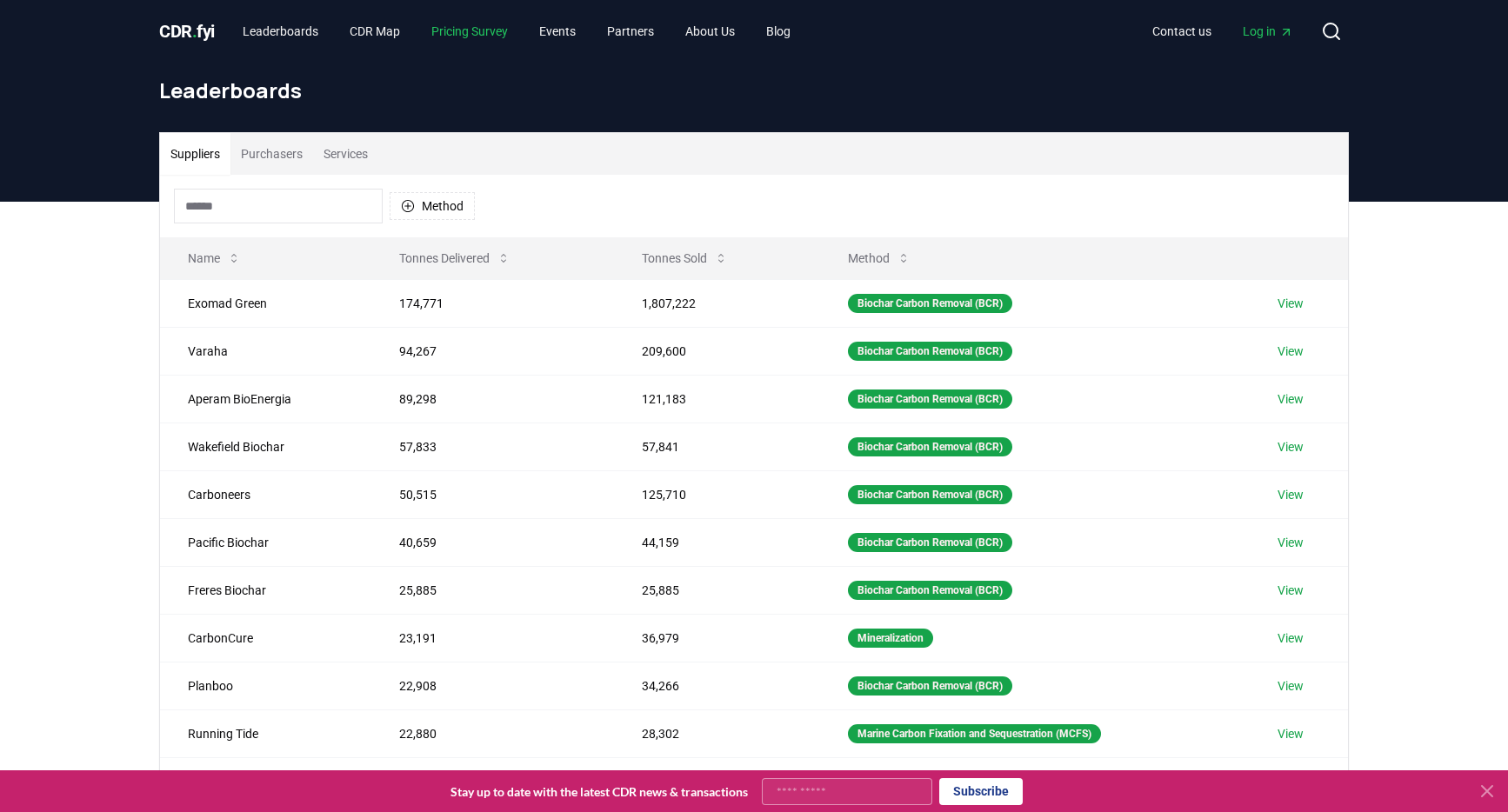
click at [489, 30] on link "Pricing Survey" at bounding box center [469, 31] width 105 height 31
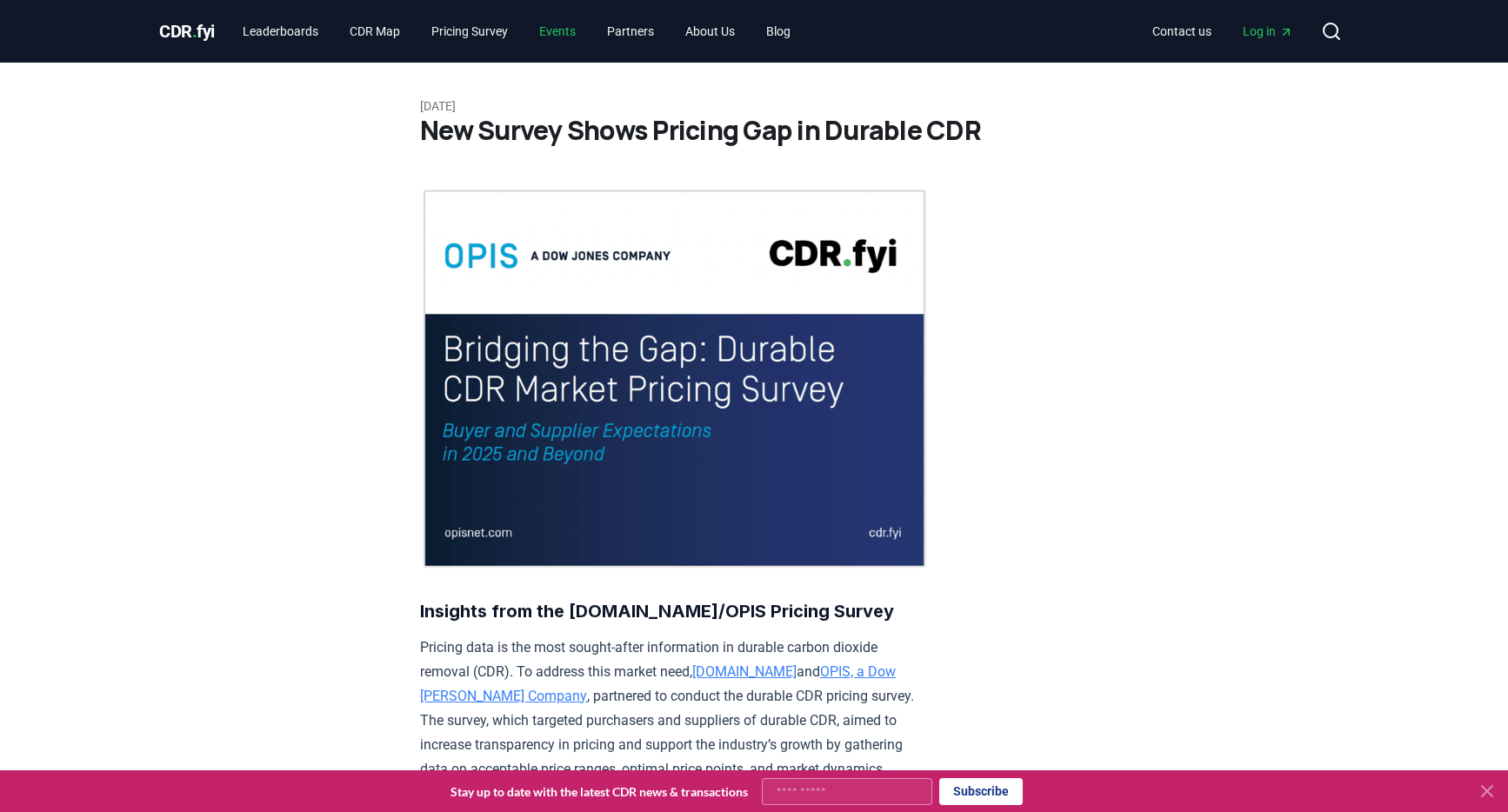
click at [590, 27] on link "Events" at bounding box center [558, 31] width 65 height 31
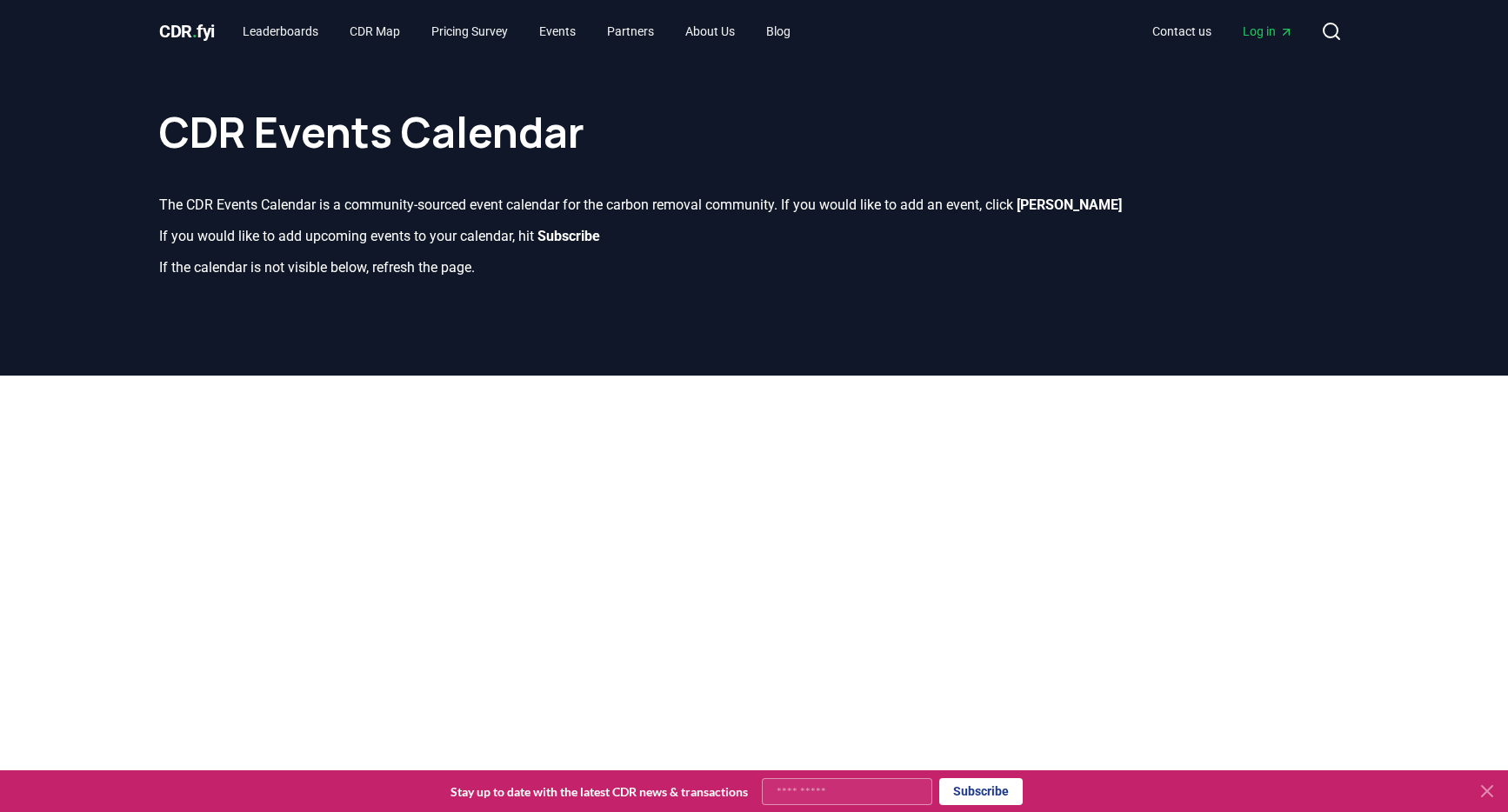
click at [198, 29] on span "." at bounding box center [194, 30] width 5 height 21
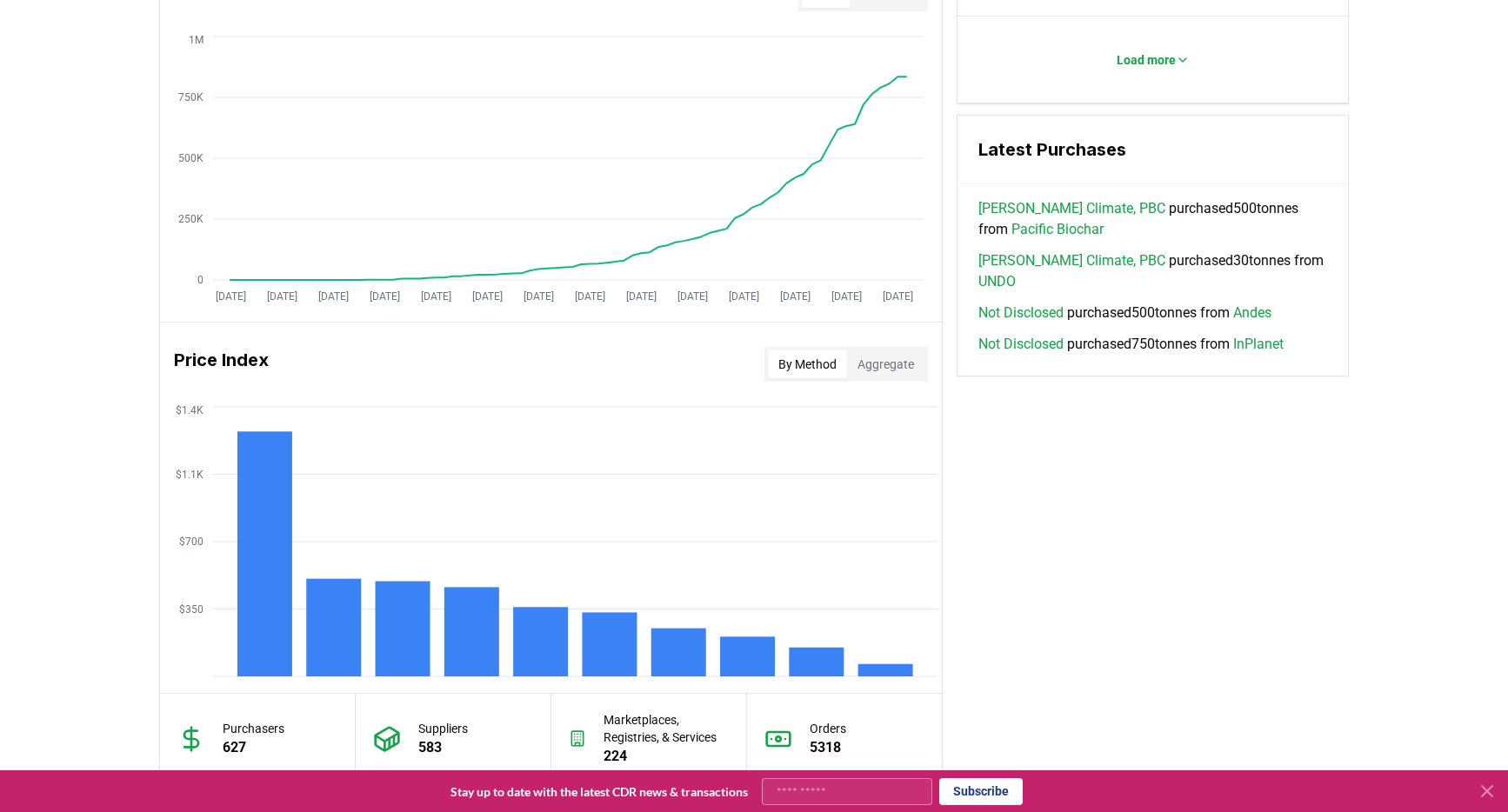
scroll to position [1225, 0]
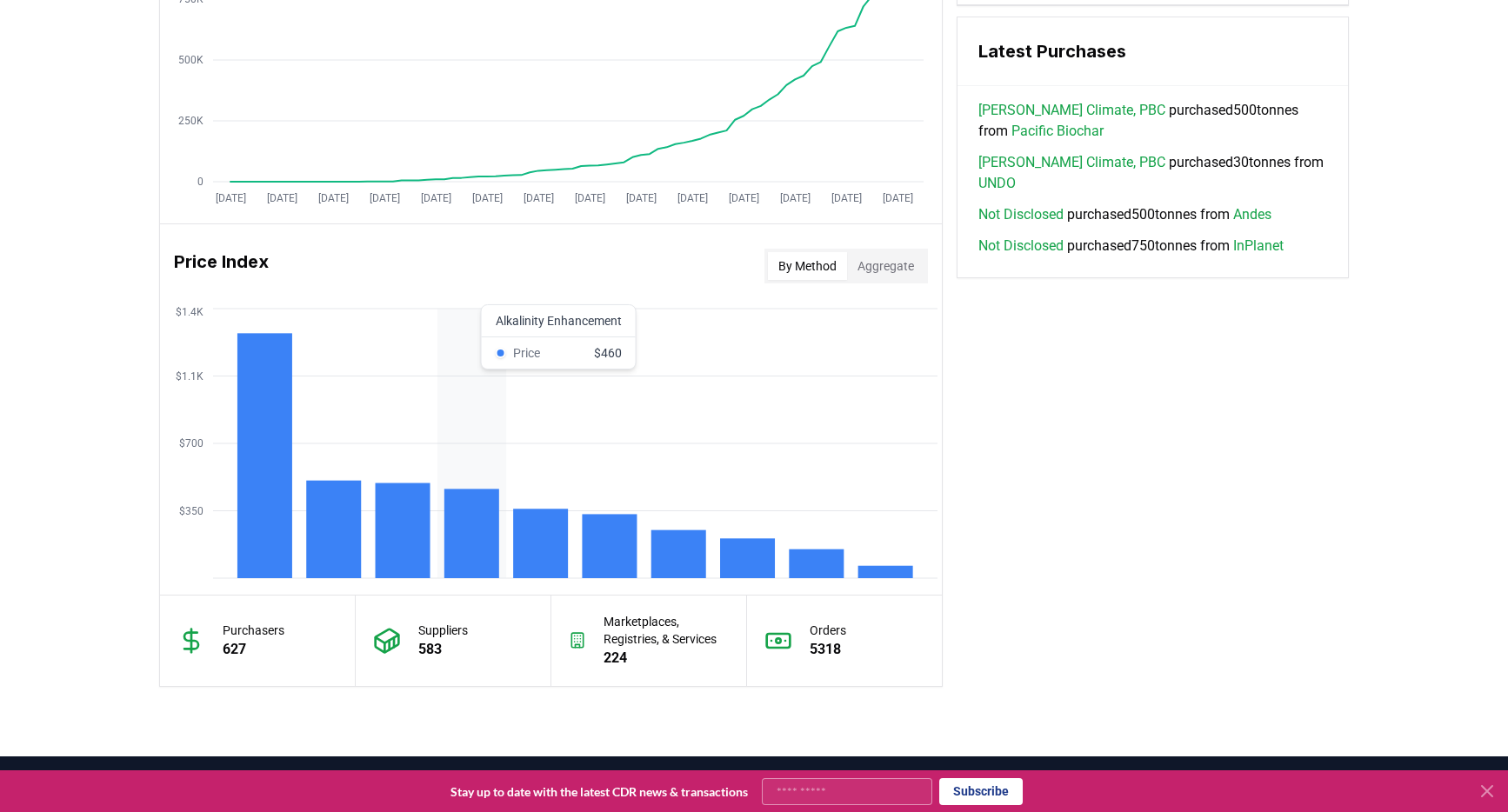
click at [469, 540] on rect at bounding box center [472, 533] width 55 height 89
click at [395, 544] on rect at bounding box center [403, 531] width 55 height 95
click at [466, 495] on rect at bounding box center [472, 533] width 55 height 89
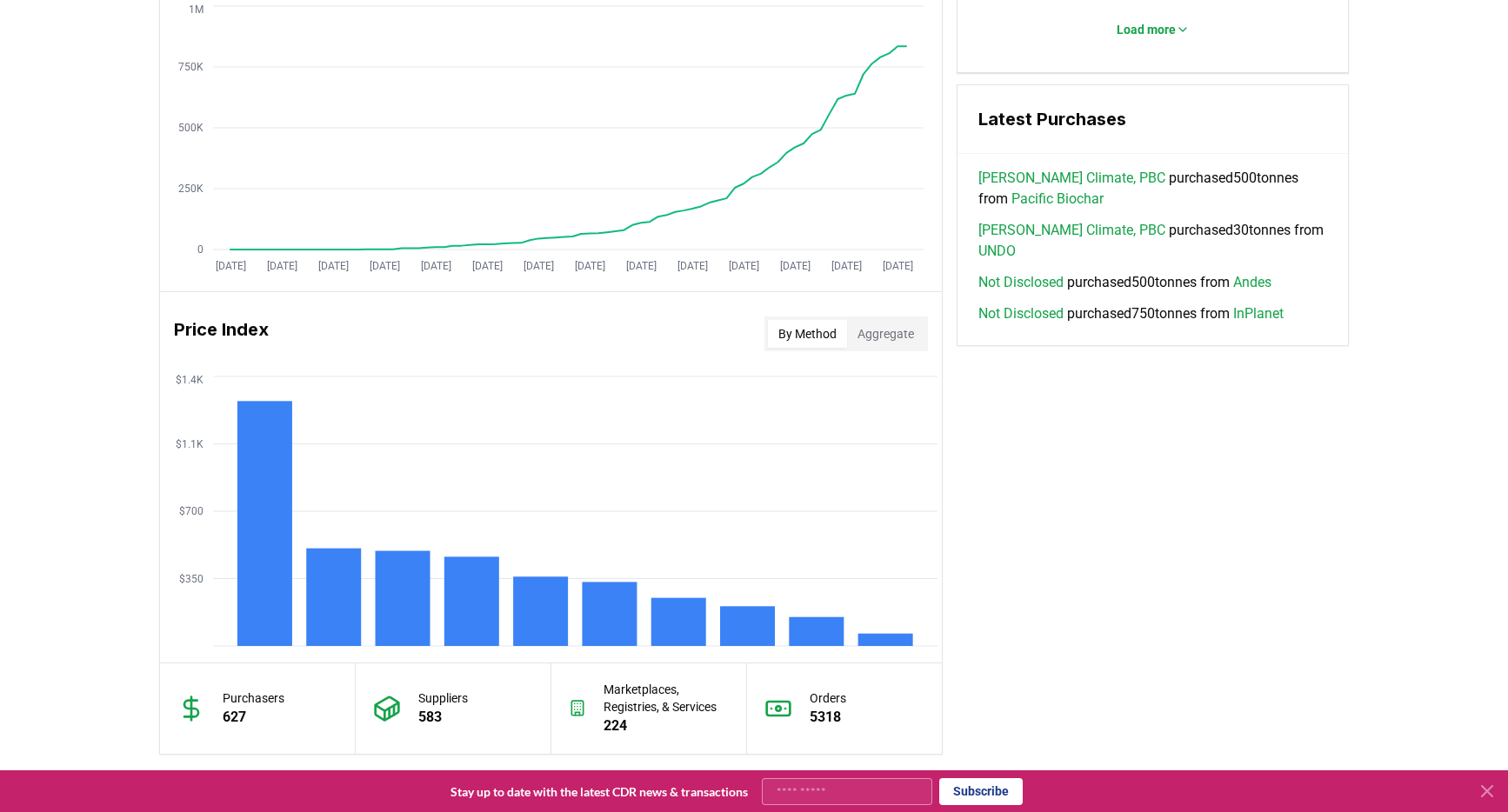
scroll to position [1155, 0]
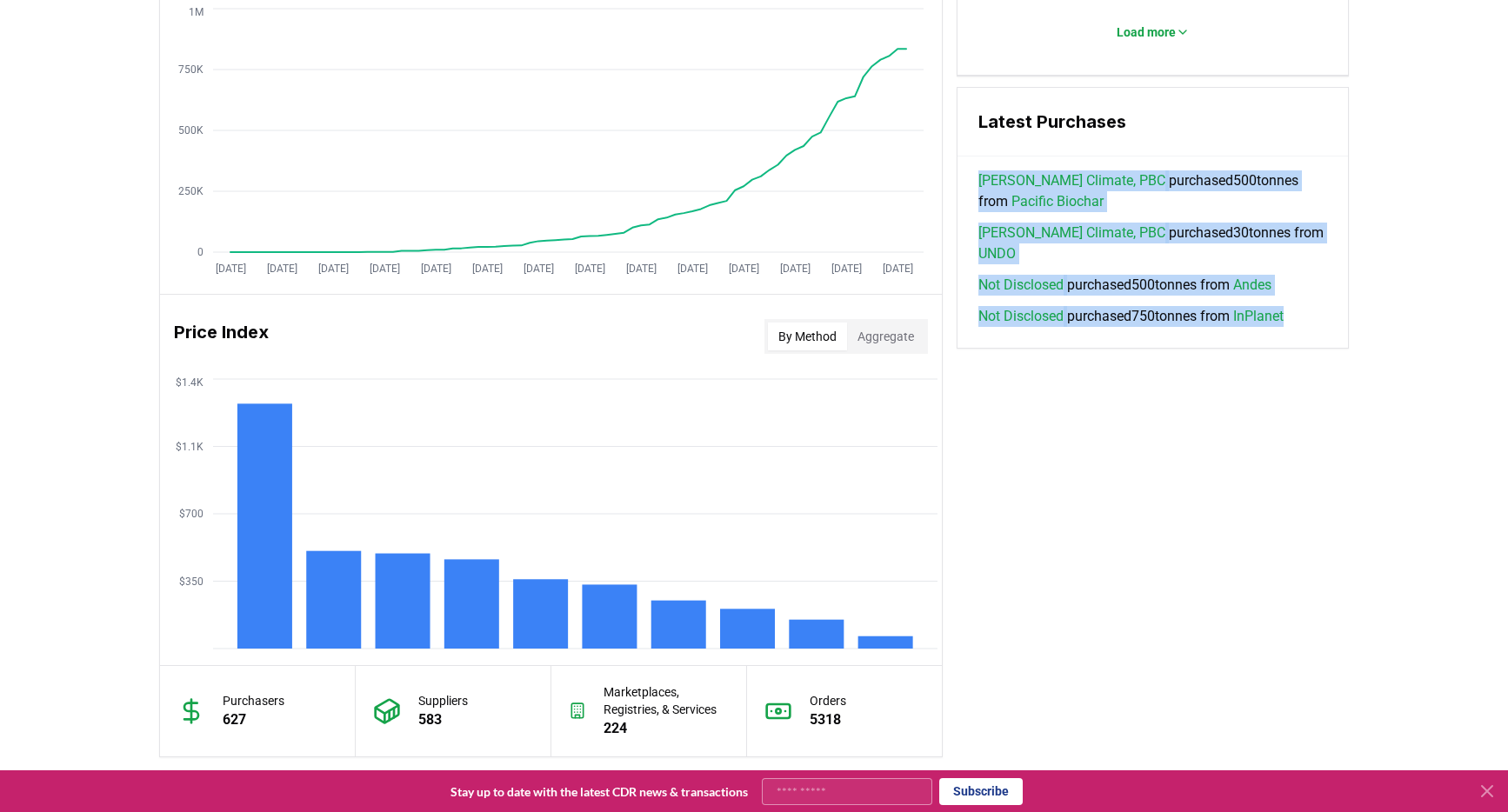
drag, startPoint x: 1095, startPoint y: 159, endPoint x: 1117, endPoint y: 312, distance: 154.6
click at [1117, 312] on div "Latest Purchases Wren Climate, PBC purchased 500 tonnes from Pacific Biochar Wr…" at bounding box center [1152, 217] width 392 height 262
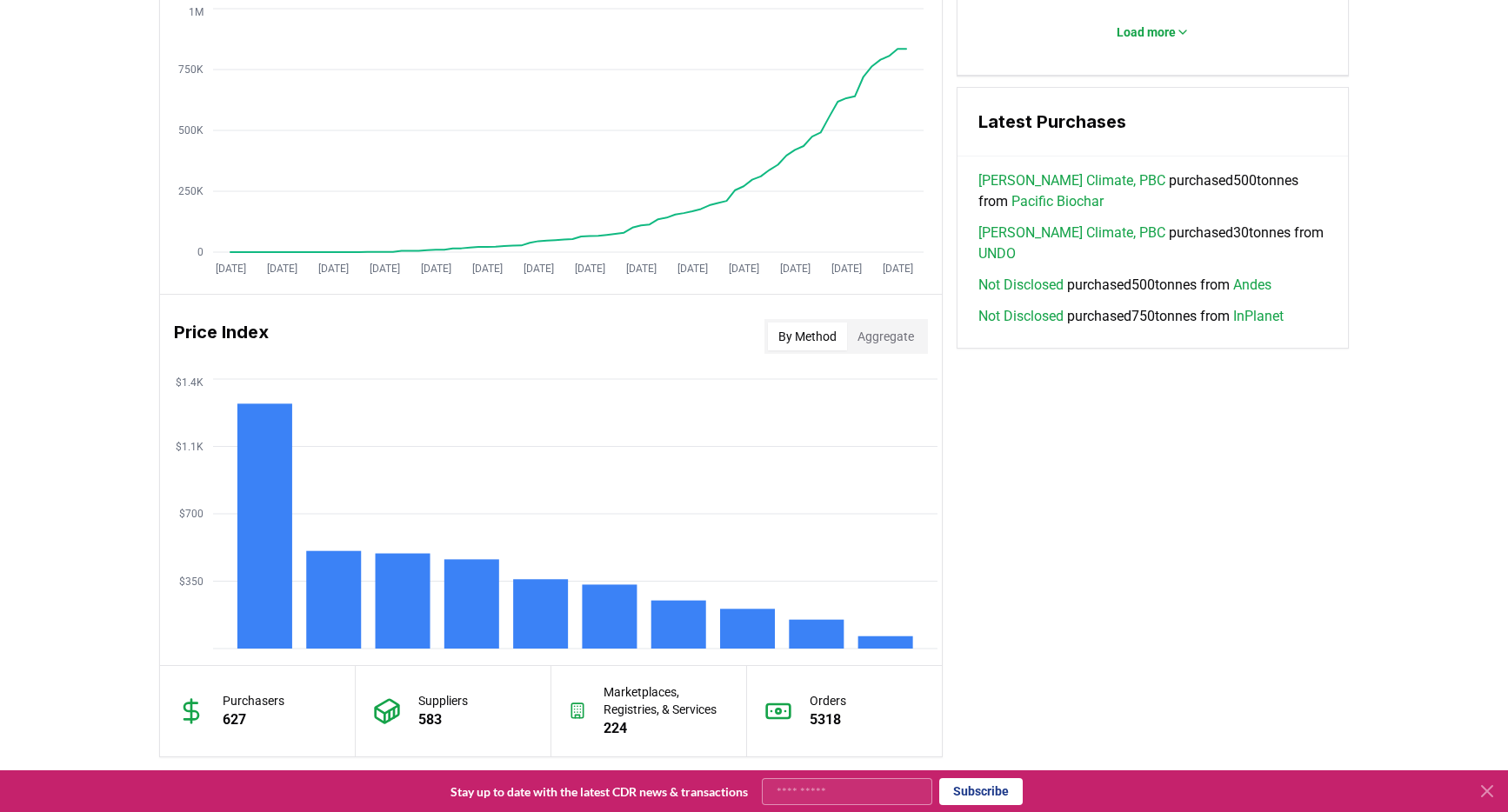
click at [1117, 312] on div "Wren Climate, PBC purchased 500 tonnes from Pacific Biochar Wren Climate, PBC p…" at bounding box center [1152, 259] width 391 height 177
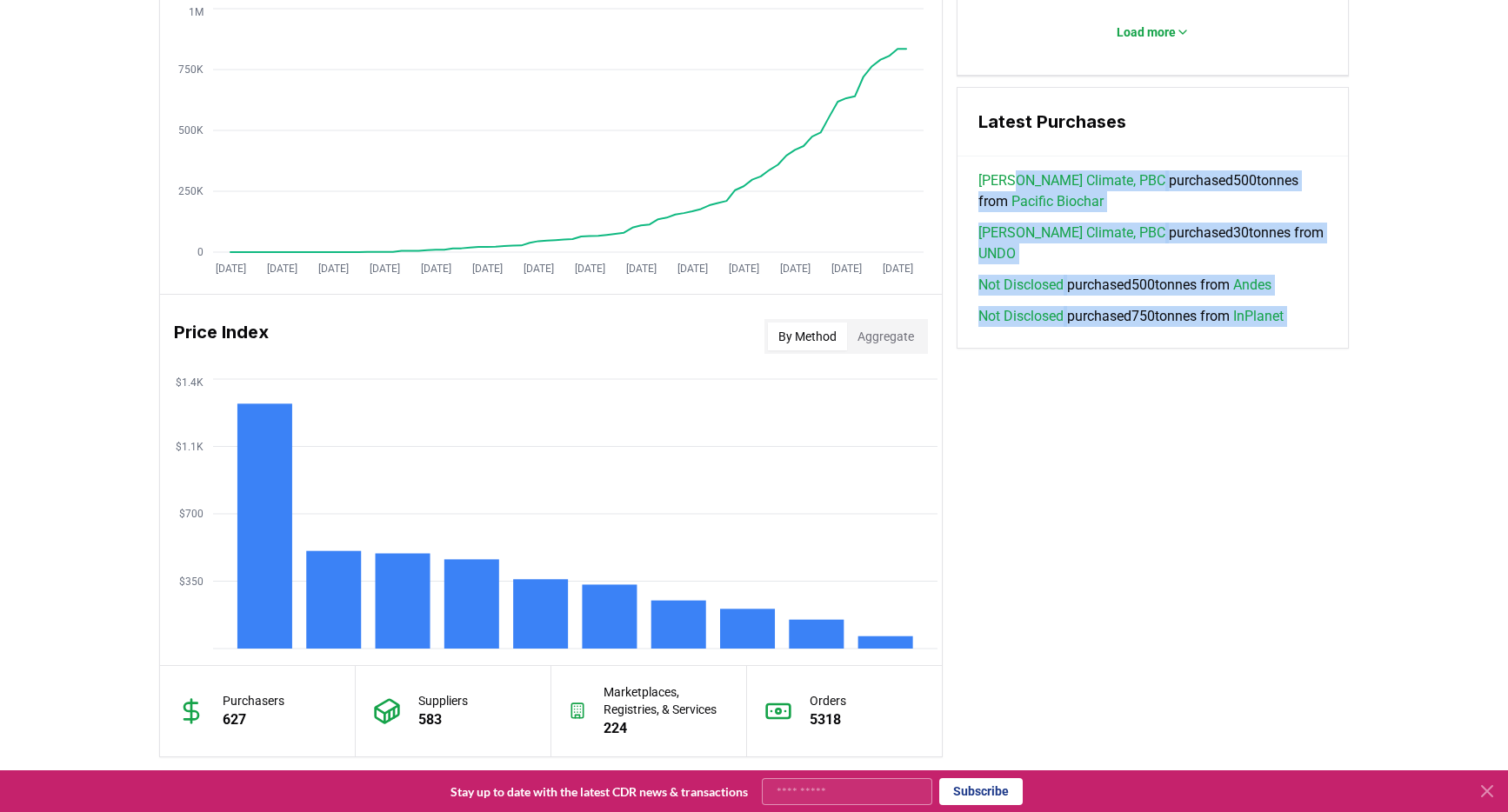
drag, startPoint x: 1117, startPoint y: 312, endPoint x: 1050, endPoint y: 190, distance: 139.2
click at [1050, 190] on div "Wren Climate, PBC purchased 500 tonnes from Pacific Biochar Wren Climate, PBC p…" at bounding box center [1152, 259] width 391 height 177
click at [1050, 190] on link "Wren Climate, PBC" at bounding box center [1072, 180] width 187 height 21
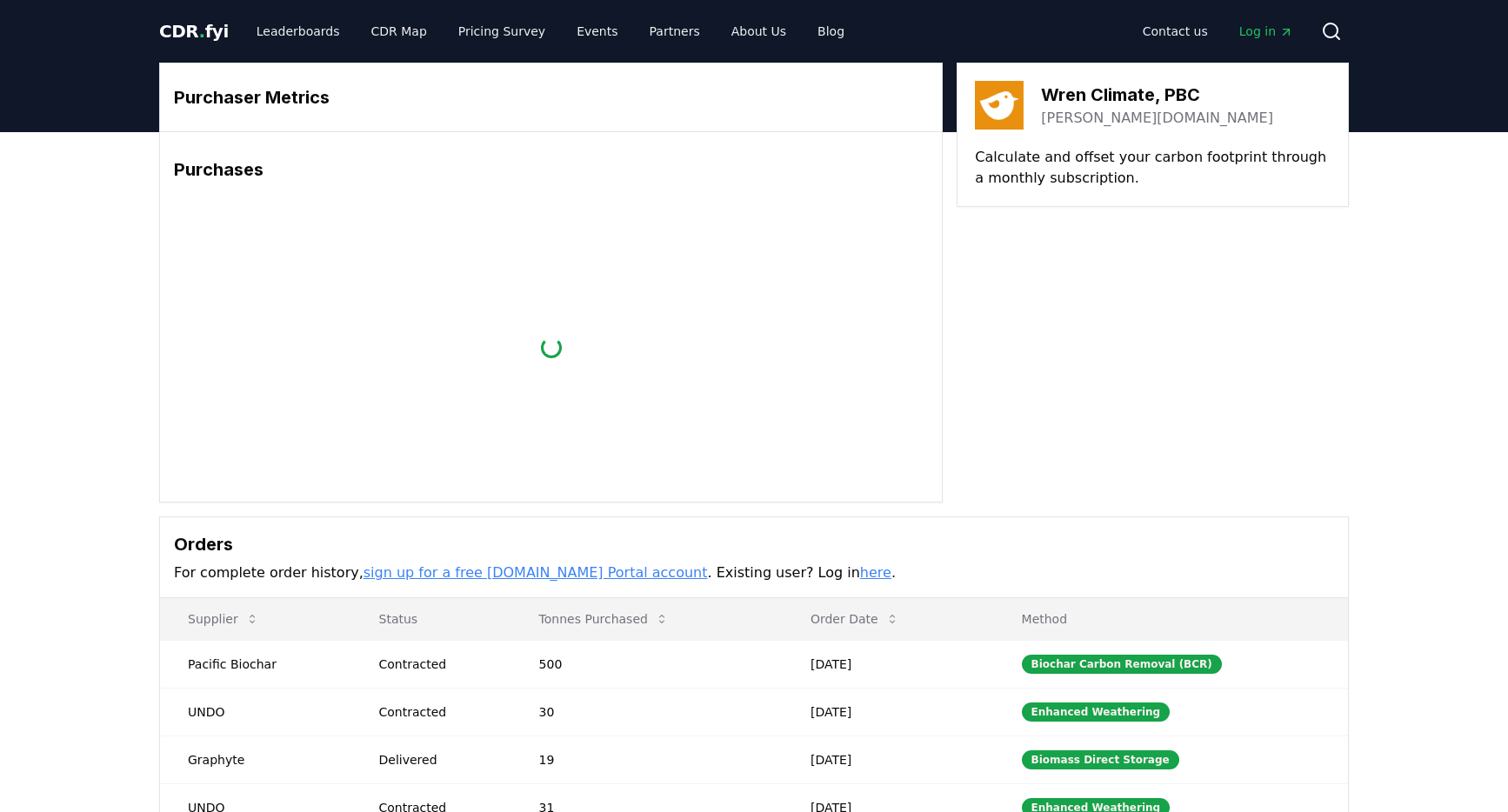
click at [1152, 207] on div "Purchaser Metrics Purchases Loading... [PERSON_NAME] Climate, PBC [PERSON_NAME]…" at bounding box center [754, 282] width 1190 height 440
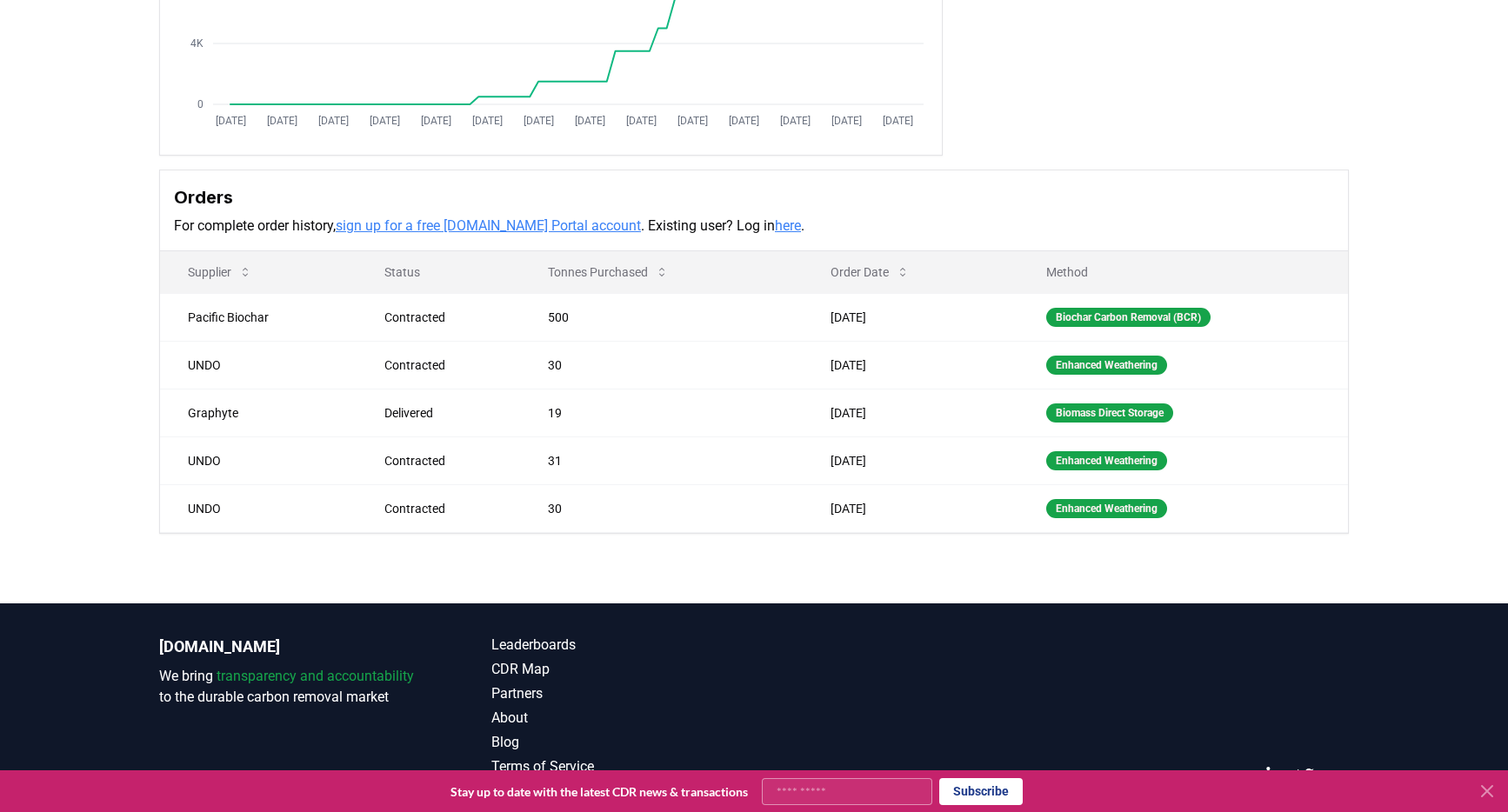
scroll to position [392, 0]
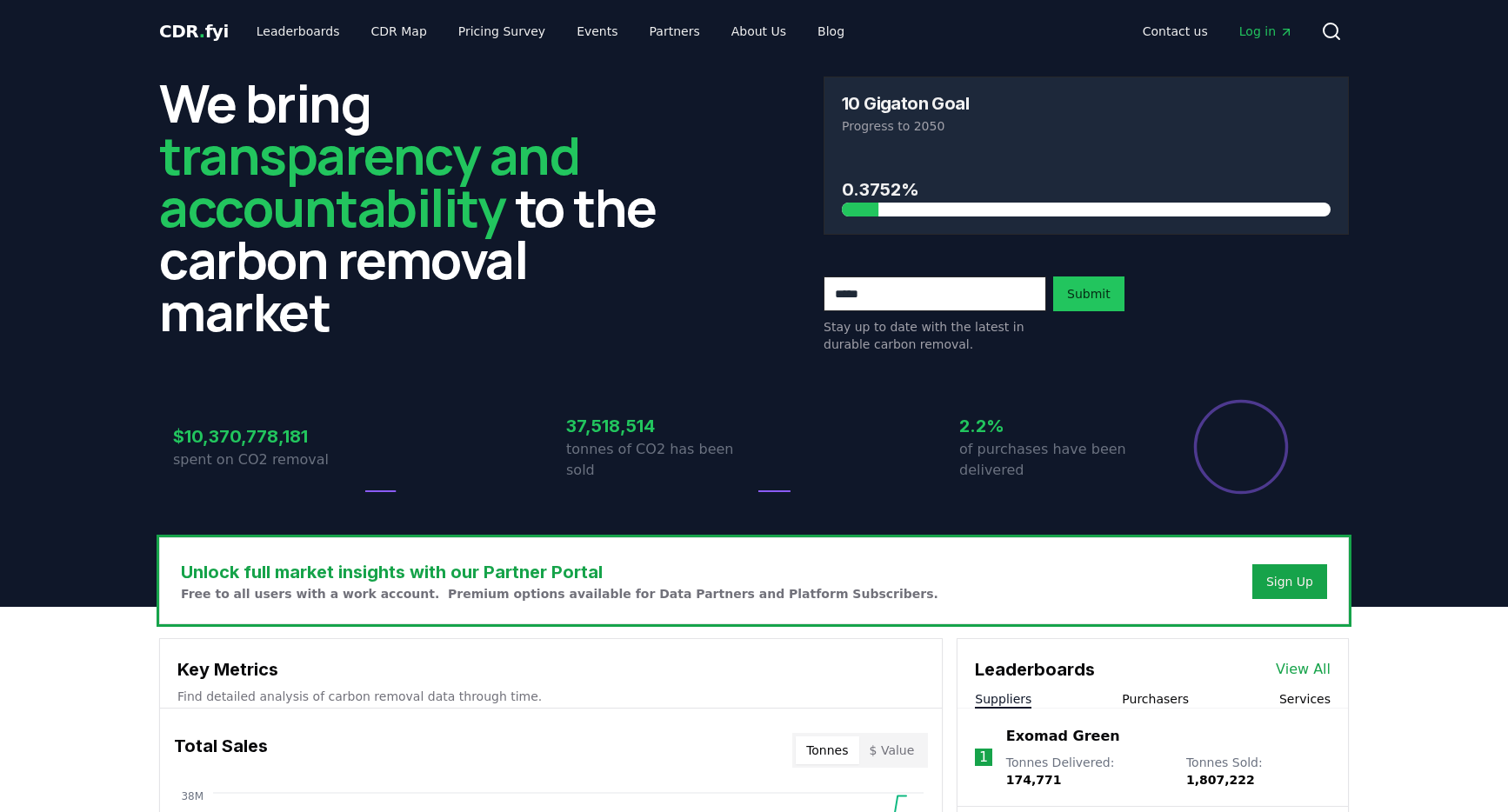
scroll to position [1155, 0]
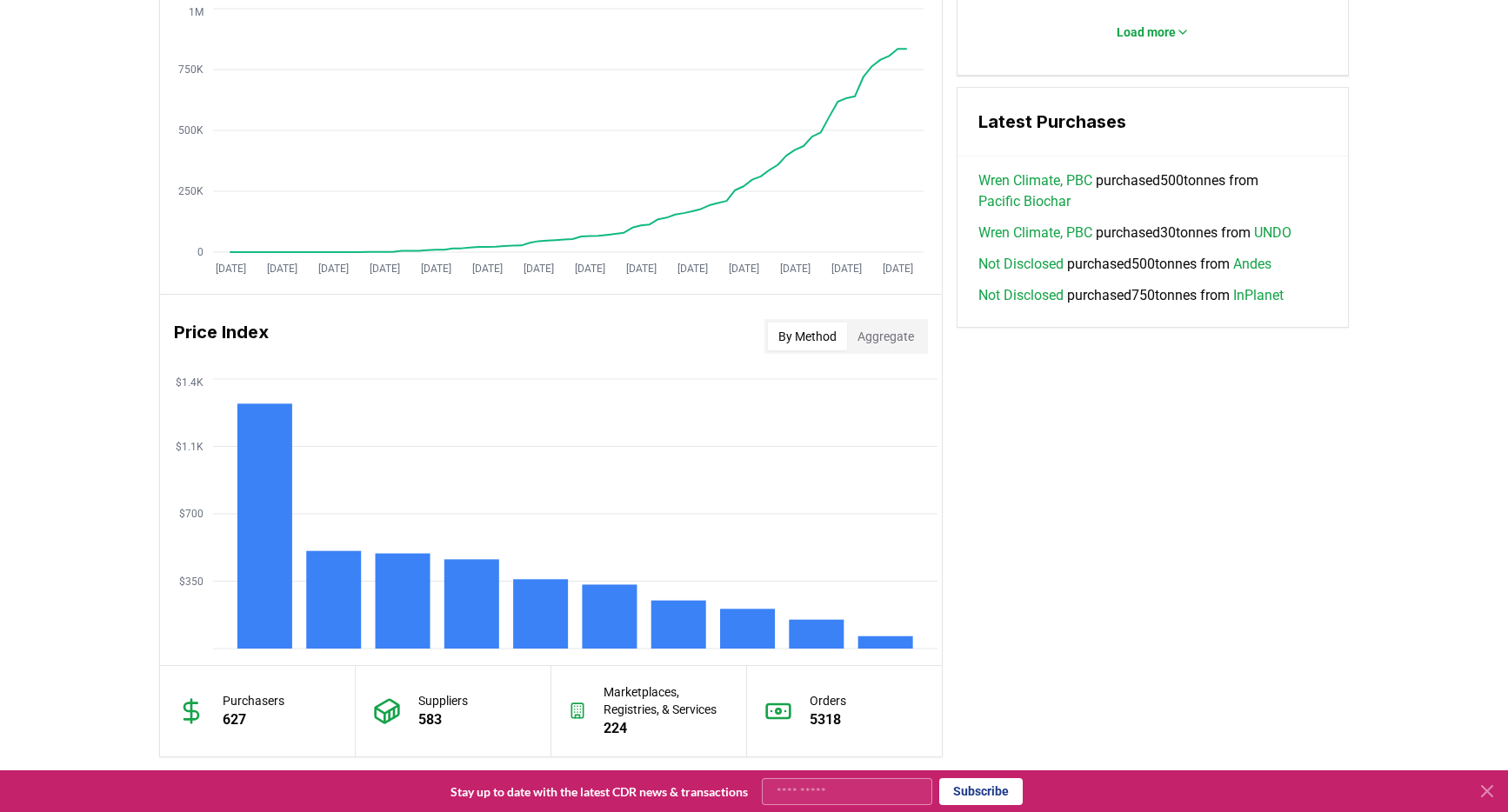
click at [1080, 440] on div "Key Metrics Find detailed analysis of carbon removal data through time. Total S…" at bounding box center [754, 120] width 1190 height 1273
